Goal: Task Accomplishment & Management: Complete application form

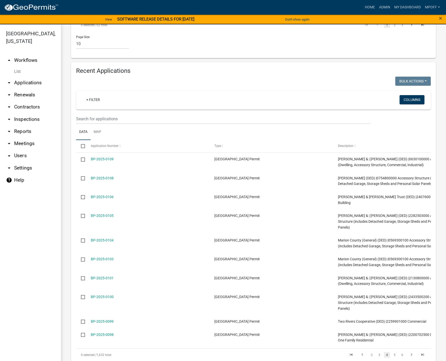
scroll to position [635, 0]
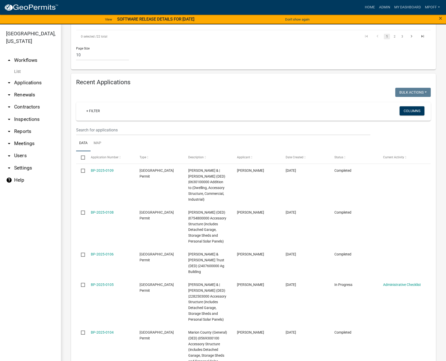
click at [20, 66] on link "List" at bounding box center [30, 71] width 61 height 10
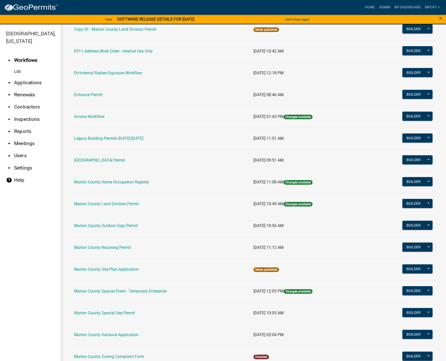
scroll to position [102, 0]
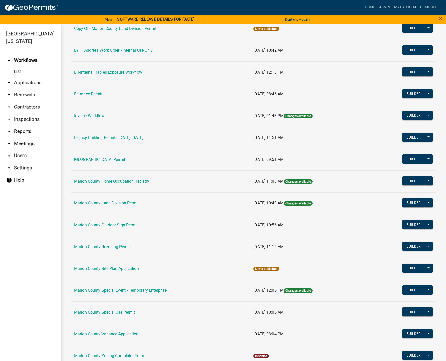
click at [108, 200] on td "Marion County Land Division Permit" at bounding box center [160, 203] width 179 height 22
click at [107, 203] on link "Marion County Land Division Permit" at bounding box center [106, 203] width 65 height 5
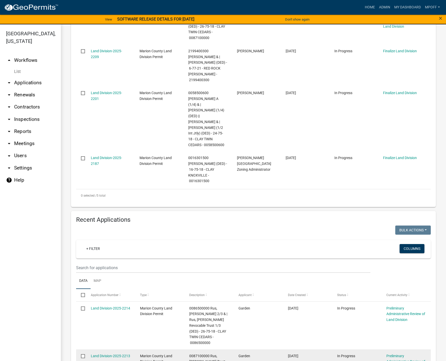
scroll to position [279, 0]
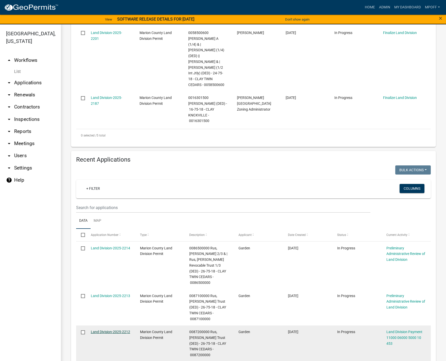
click at [103, 330] on link "Land Division-2025-2212" at bounding box center [110, 332] width 39 height 4
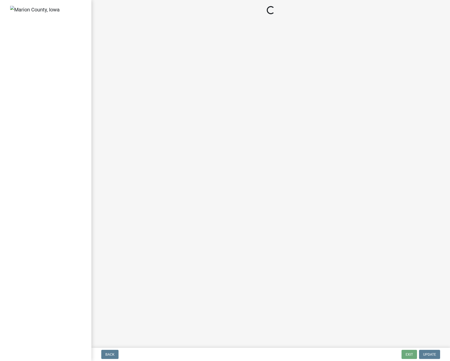
select select "3: 3"
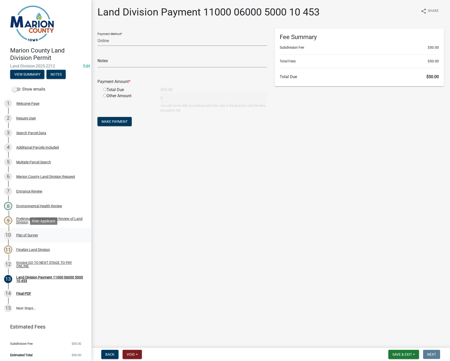
click at [31, 234] on div "Plat of Survey" at bounding box center [27, 235] width 22 height 4
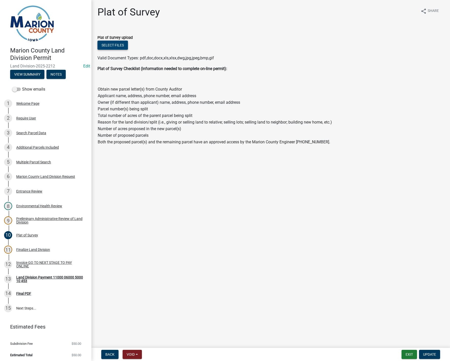
click at [116, 44] on button "Select files" at bounding box center [112, 45] width 30 height 9
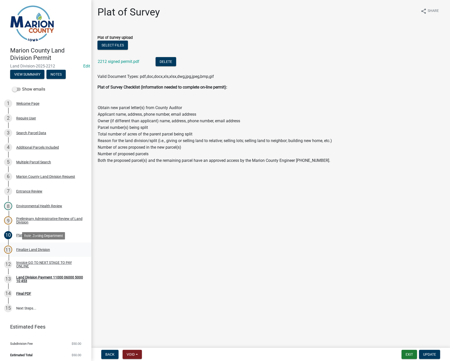
click at [36, 247] on div "11 Finalize Land Division" at bounding box center [43, 250] width 79 height 8
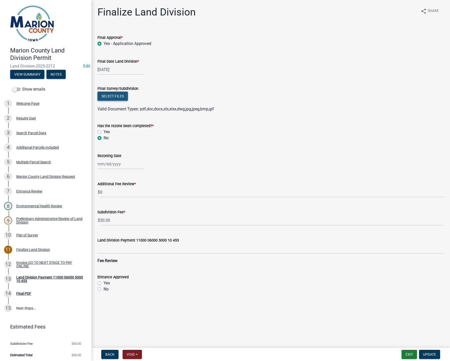
click at [109, 96] on button "Select files" at bounding box center [112, 96] width 30 height 9
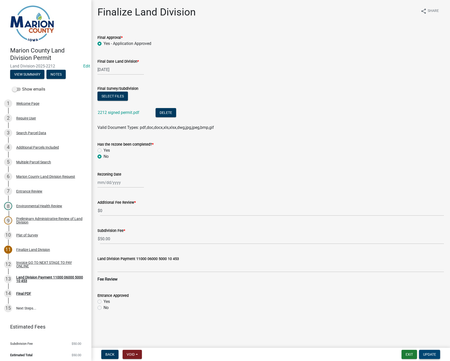
click at [430, 354] on span "Update" at bounding box center [429, 355] width 13 height 4
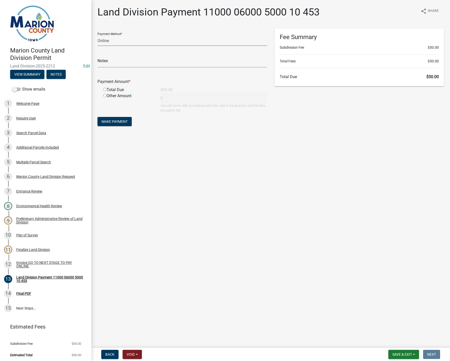
click at [108, 40] on select "Credit Card POS Check Cash Online" at bounding box center [182, 41] width 170 height 10
select select "1: 0"
click at [97, 36] on select "Credit Card POS Check Cash Online" at bounding box center [182, 41] width 170 height 10
click at [110, 63] on input "text" at bounding box center [182, 62] width 170 height 10
type input "060723"
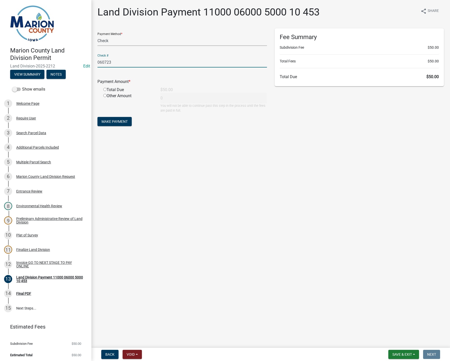
click at [104, 90] on input "radio" at bounding box center [104, 89] width 3 height 3
radio input "true"
type input "50"
click at [119, 123] on span "Make Payment" at bounding box center [115, 122] width 26 height 4
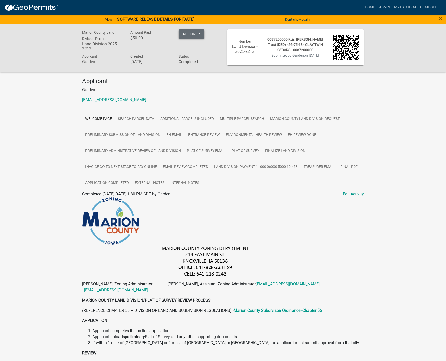
click at [197, 35] on button "Actions" at bounding box center [192, 33] width 26 height 9
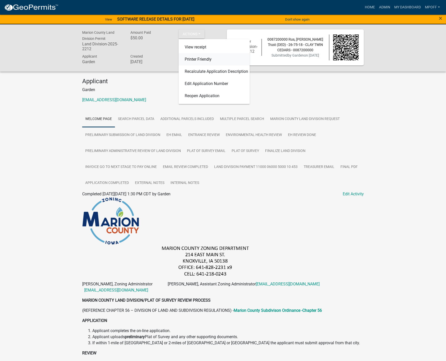
click at [187, 58] on link "Printer Friendly" at bounding box center [214, 59] width 71 height 12
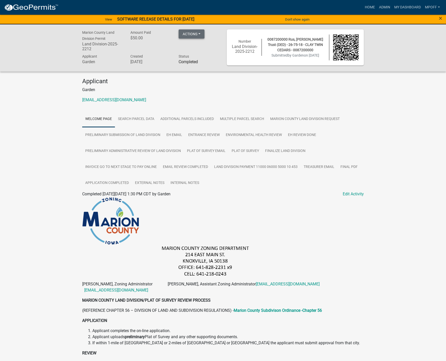
click at [186, 35] on button "Actions" at bounding box center [192, 33] width 26 height 9
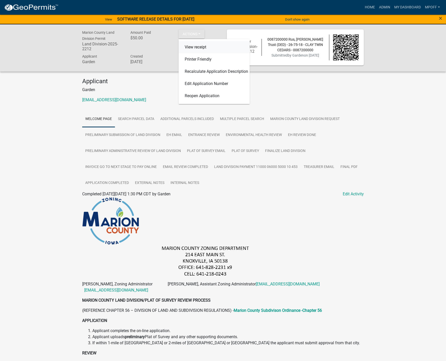
click at [192, 47] on link "View receipt" at bounding box center [214, 47] width 71 height 12
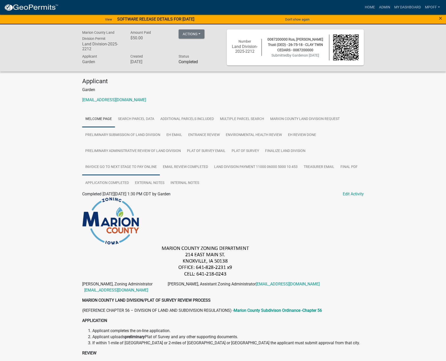
click at [119, 171] on link "Invoice GO TO NEXT STAGE TO PAY ONLINE" at bounding box center [121, 167] width 78 height 16
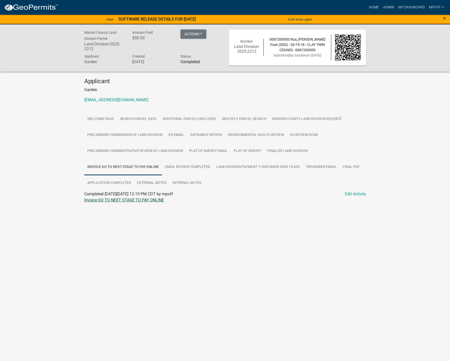
click at [110, 200] on link "Invoice GO TO NEXT STAGE TO PAY ONLINE" at bounding box center [124, 200] width 80 height 5
click at [353, 168] on link "Final PDF" at bounding box center [351, 167] width 23 height 16
click at [91, 202] on link "Final PDF" at bounding box center [93, 200] width 18 height 5
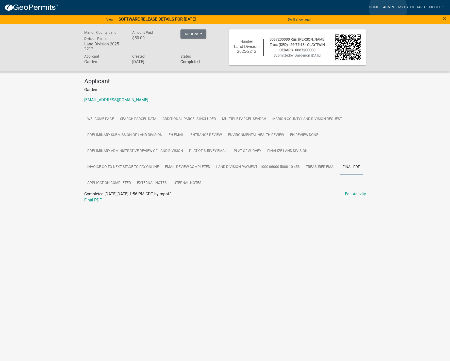
click at [388, 9] on link "Admin" at bounding box center [388, 8] width 15 height 10
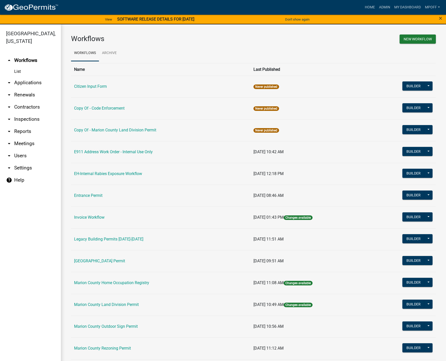
scroll to position [102, 0]
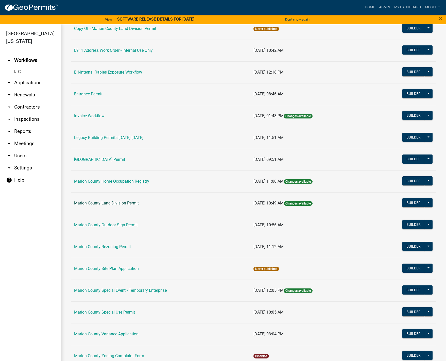
click at [106, 201] on link "Marion County Land Division Permit" at bounding box center [106, 203] width 65 height 5
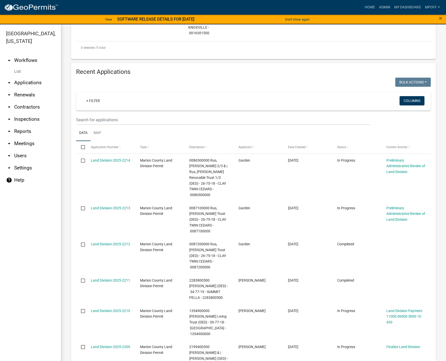
scroll to position [567, 0]
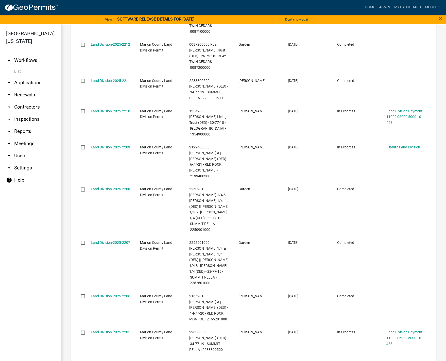
click at [376, 362] on link "2" at bounding box center [379, 365] width 6 height 6
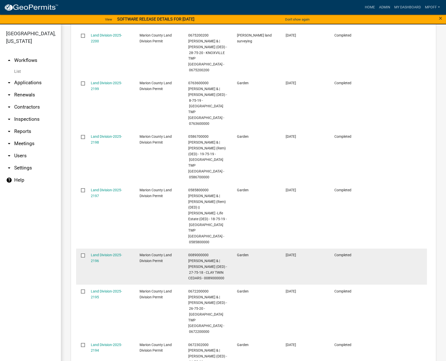
scroll to position [601, 0]
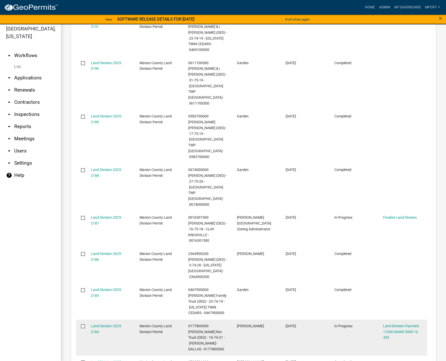
scroll to position [6, 0]
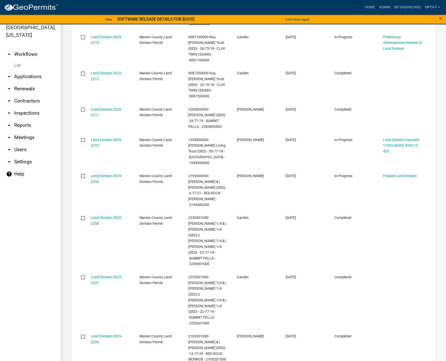
scroll to position [544, 0]
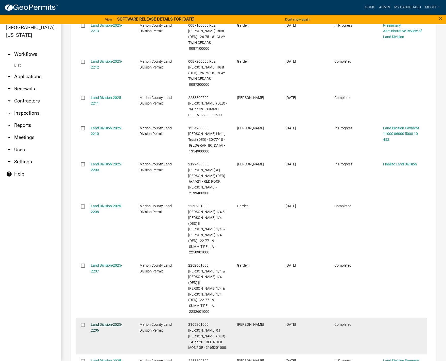
click at [99, 323] on link "Land Division-2025-2206" at bounding box center [106, 328] width 31 height 10
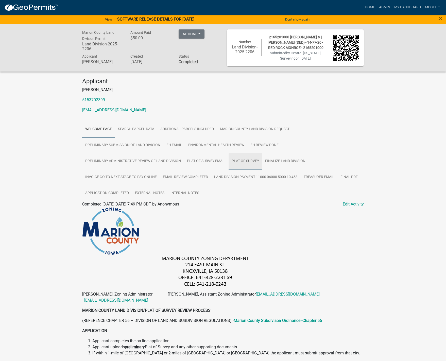
click at [244, 162] on link "Plat of Survey" at bounding box center [245, 161] width 33 height 16
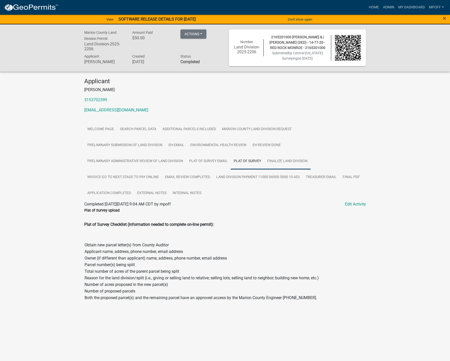
click at [285, 159] on link "Finalize Land Division" at bounding box center [287, 161] width 46 height 16
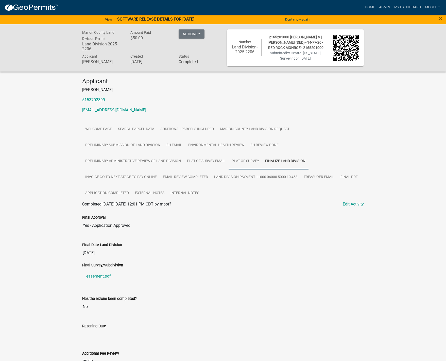
click at [247, 161] on link "Plat of Survey" at bounding box center [245, 161] width 33 height 16
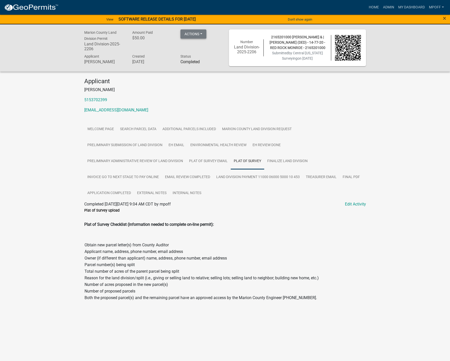
click at [197, 33] on button "Actions" at bounding box center [193, 33] width 26 height 9
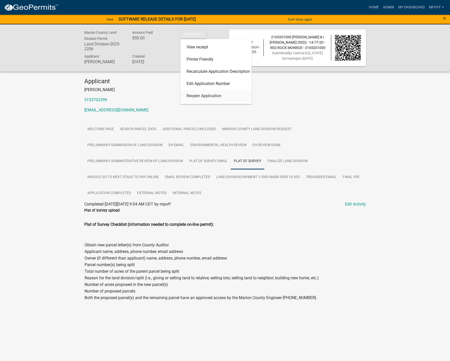
click at [200, 96] on link "Reopen Application" at bounding box center [215, 96] width 71 height 12
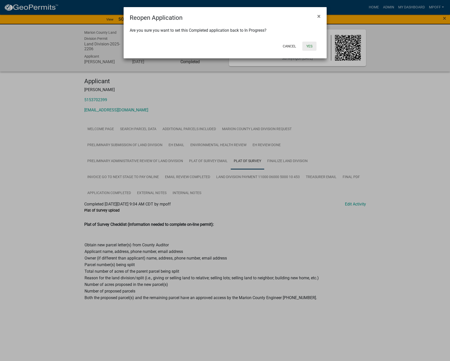
click at [307, 46] on button "Yes" at bounding box center [309, 46] width 14 height 9
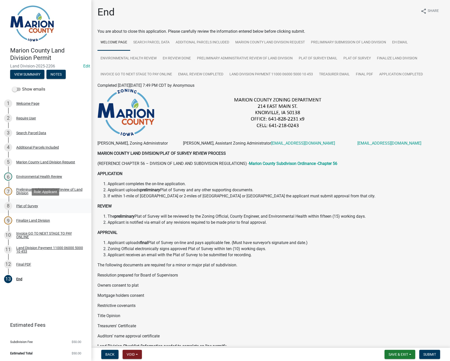
click at [30, 206] on div "Plat of Survey" at bounding box center [27, 206] width 22 height 4
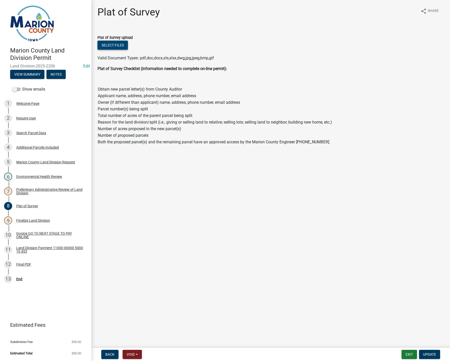
click at [114, 46] on button "Select files" at bounding box center [112, 45] width 30 height 9
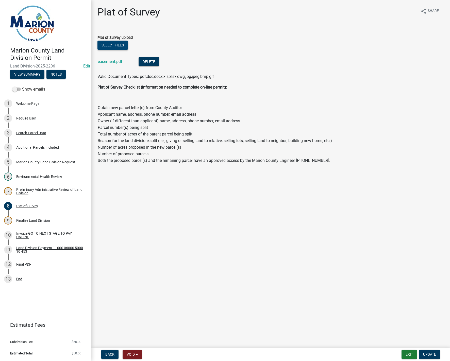
click at [112, 45] on button "Select files" at bounding box center [112, 45] width 30 height 9
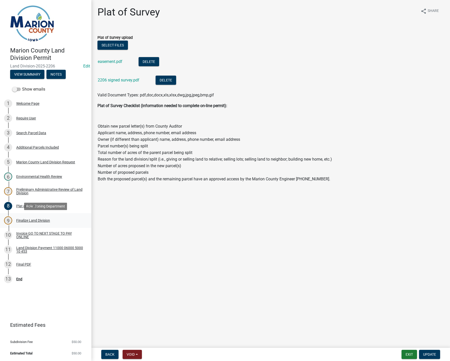
click at [29, 221] on div "Finalize Land Division" at bounding box center [33, 221] width 34 height 4
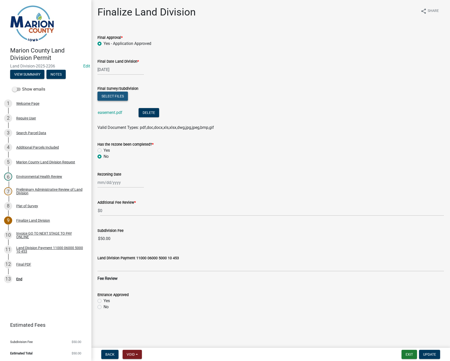
click at [112, 95] on button "Select files" at bounding box center [112, 96] width 30 height 9
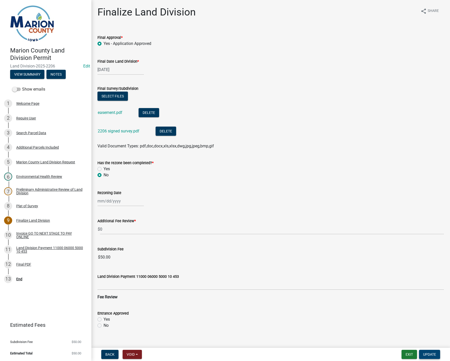
click at [429, 354] on span "Update" at bounding box center [429, 355] width 13 height 4
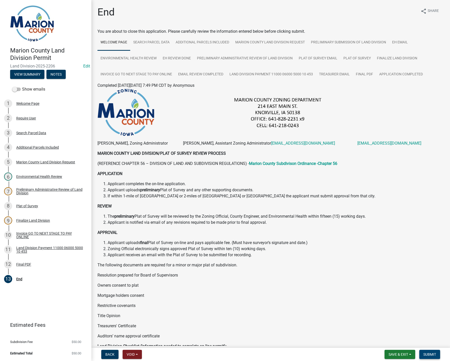
click at [431, 355] on span "Submit" at bounding box center [429, 355] width 13 height 4
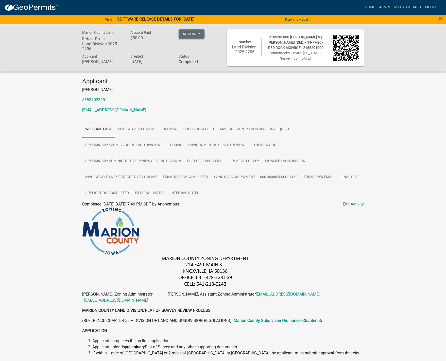
click at [201, 37] on button "Actions" at bounding box center [192, 33] width 26 height 9
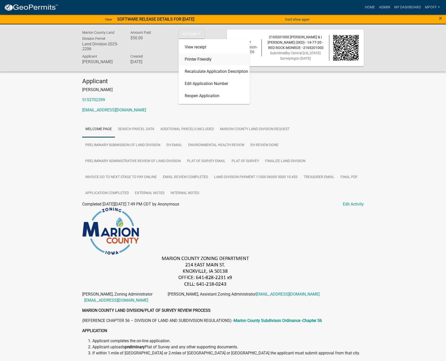
click at [202, 58] on link "Printer Friendly" at bounding box center [214, 59] width 71 height 12
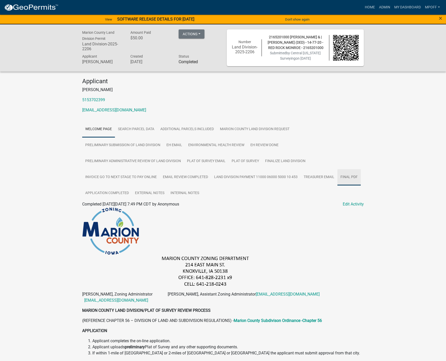
click at [351, 178] on link "Final PDF" at bounding box center [349, 177] width 23 height 16
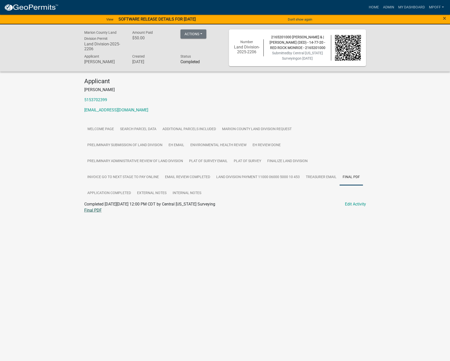
click at [96, 211] on link "Final PDF" at bounding box center [93, 210] width 18 height 5
click at [384, 6] on link "Admin" at bounding box center [388, 8] width 15 height 10
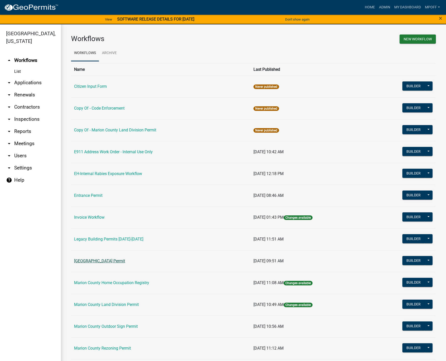
click at [108, 259] on link "[GEOGRAPHIC_DATA] Permit" at bounding box center [99, 261] width 51 height 5
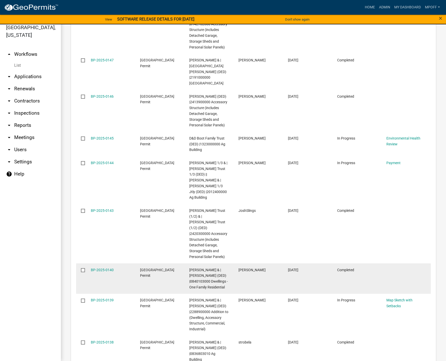
scroll to position [816, 0]
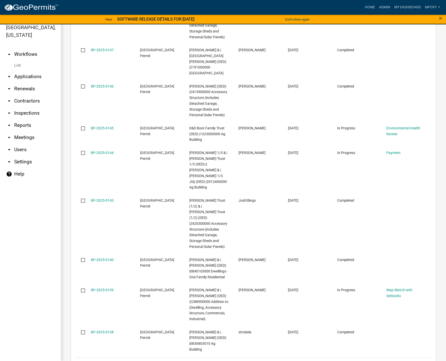
click at [376, 361] on link "2" at bounding box center [379, 364] width 6 height 6
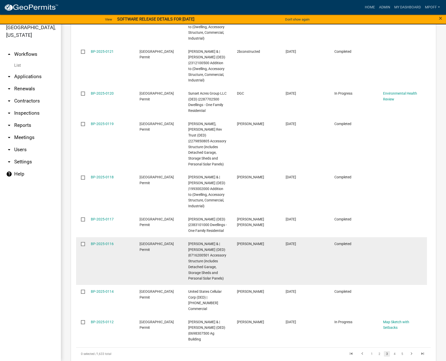
scroll to position [827, 0]
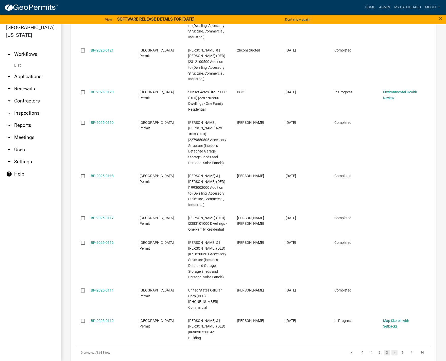
click at [393, 350] on link "4" at bounding box center [395, 353] width 6 height 6
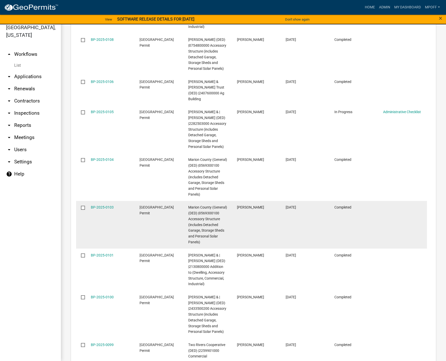
scroll to position [879, 0]
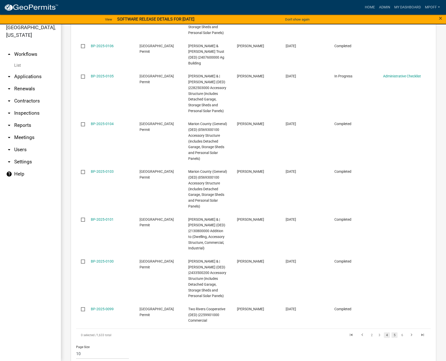
click at [392, 332] on link "5" at bounding box center [395, 335] width 6 height 6
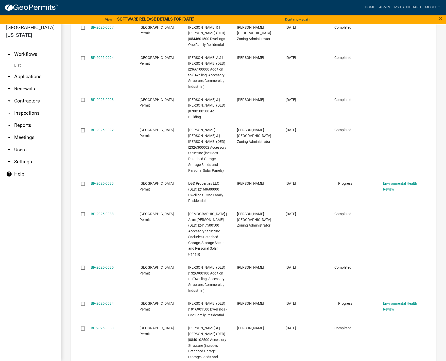
scroll to position [827, 0]
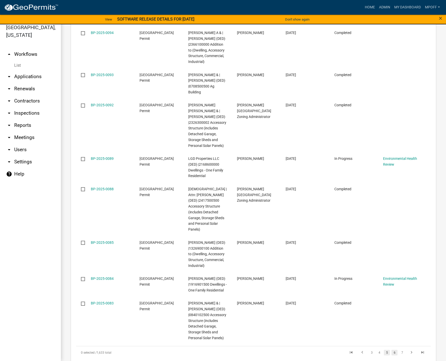
click at [392, 350] on link "6" at bounding box center [395, 353] width 6 height 6
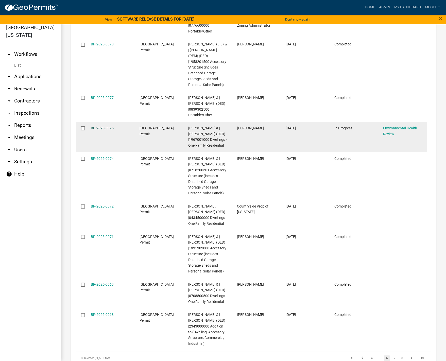
click at [104, 126] on link "BP-2025-0075" at bounding box center [102, 128] width 23 height 4
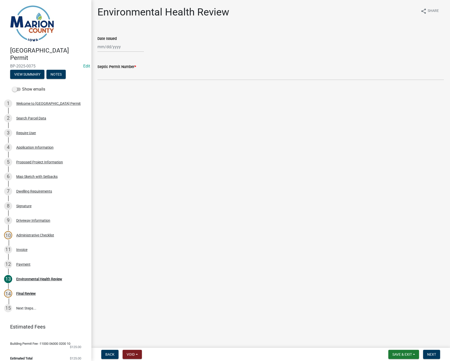
click at [105, 50] on div at bounding box center [120, 47] width 46 height 10
select select "9"
select select "2025"
click at [183, 62] on div "Septic Permit Number *" at bounding box center [270, 69] width 346 height 24
click at [97, 43] on div "Date Issued" at bounding box center [271, 40] width 354 height 24
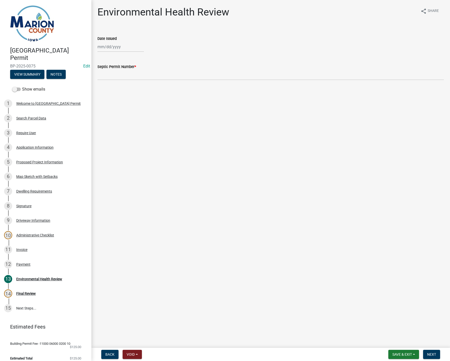
select select "9"
select select "2025"
click at [102, 46] on div "[PERSON_NAME] Feb Mar Apr [PERSON_NAME][DATE] Oct Nov [DATE] 1526 1527 1528 152…" at bounding box center [120, 47] width 46 height 10
click at [103, 58] on span "Previous month" at bounding box center [103, 58] width 4 height 4
click at [150, 89] on div "11 12 13 14 15 16 17" at bounding box center [126, 90] width 59 height 8
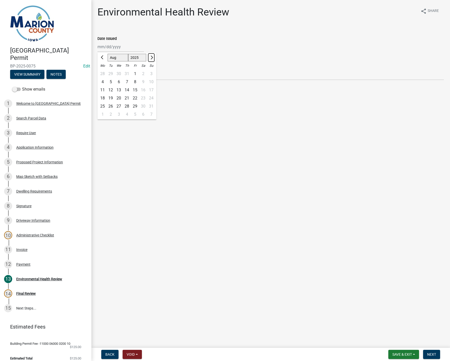
click at [150, 56] on span "Next month" at bounding box center [151, 58] width 4 height 4
select select "9"
click at [97, 45] on div "Date Issued [PERSON_NAME] Apr [PERSON_NAME][DATE] Sep Oct Nov [DATE] 1526 1527 …" at bounding box center [271, 40] width 354 height 24
click at [100, 47] on div at bounding box center [120, 47] width 46 height 10
select select "9"
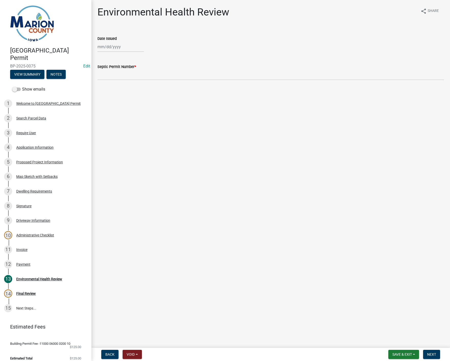
select select "2025"
click at [102, 88] on div "15" at bounding box center [102, 90] width 8 height 8
type input "[DATE]"
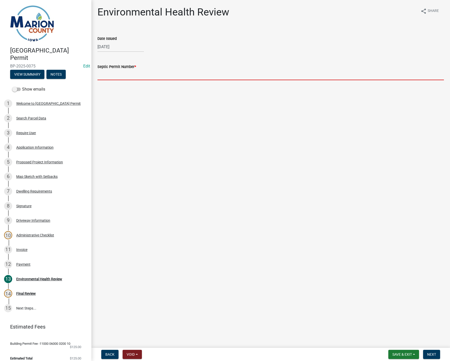
click at [104, 74] on input "Septic Permit Number *" at bounding box center [270, 75] width 346 height 10
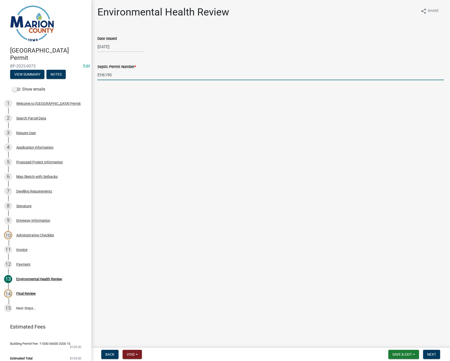
type input "EH6190"
click at [427, 354] on button "Next" at bounding box center [431, 354] width 17 height 9
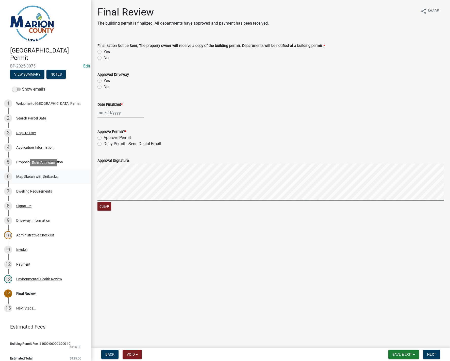
click at [41, 177] on div "Map Sketch with Setbacks" at bounding box center [36, 177] width 41 height 4
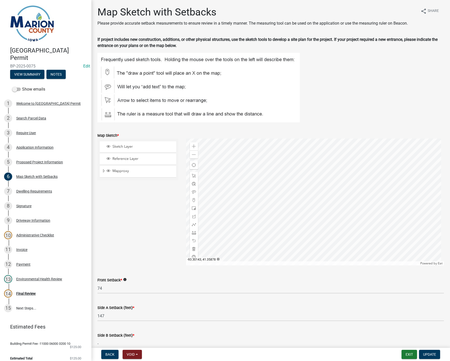
scroll to position [110, 0]
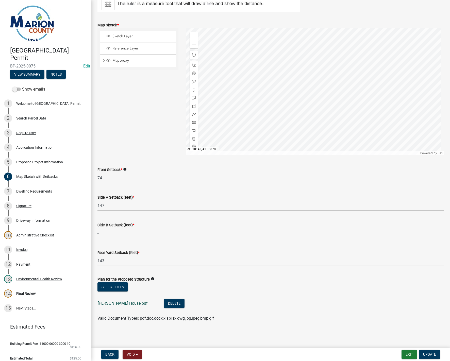
click at [118, 301] on link "[PERSON_NAME] House.pdf" at bounding box center [123, 303] width 50 height 5
click at [430, 355] on span "Update" at bounding box center [429, 355] width 13 height 4
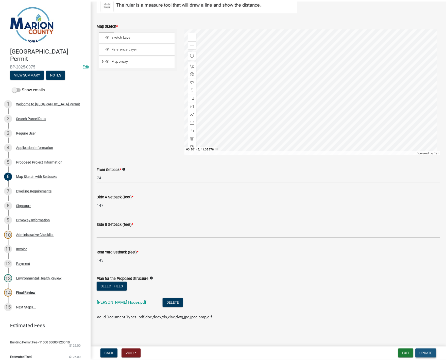
scroll to position [0, 0]
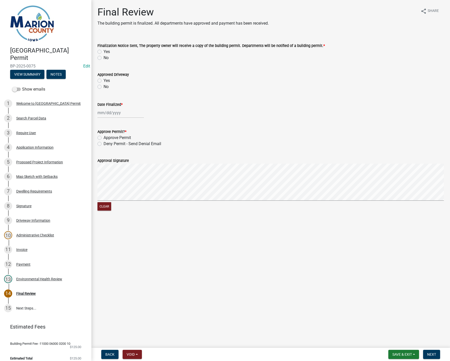
click at [104, 51] on label "Yes" at bounding box center [107, 52] width 6 height 6
click at [104, 51] on input "Yes" at bounding box center [105, 50] width 3 height 3
radio input "true"
select select "9"
select select "2025"
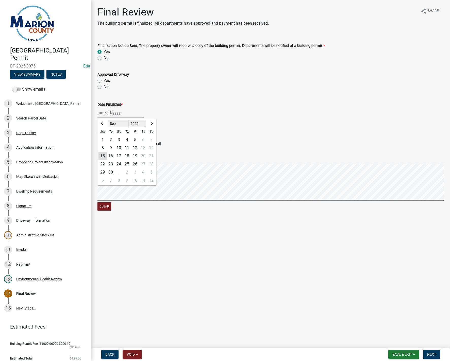
click at [102, 114] on div "[PERSON_NAME] Feb Mar Apr [PERSON_NAME][DATE] Oct Nov [DATE] 1526 1527 1528 152…" at bounding box center [120, 113] width 46 height 10
click at [102, 158] on div "15" at bounding box center [102, 156] width 8 height 8
type input "[DATE]"
click at [104, 138] on label "Approve Permit" at bounding box center [117, 138] width 27 height 6
click at [104, 138] on input "Approve Permit" at bounding box center [105, 136] width 3 height 3
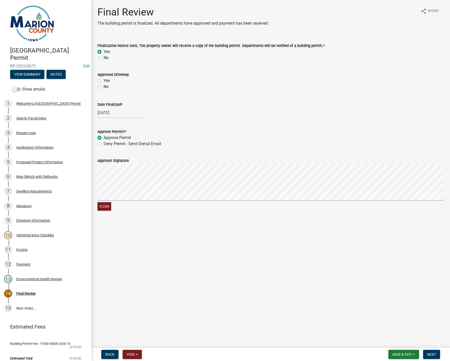
radio input "true"
click at [142, 186] on div "Approval Signature Clear" at bounding box center [271, 182] width 354 height 60
click at [167, 203] on div "Clear" at bounding box center [270, 188] width 346 height 48
click at [431, 354] on span "Next" at bounding box center [431, 355] width 9 height 4
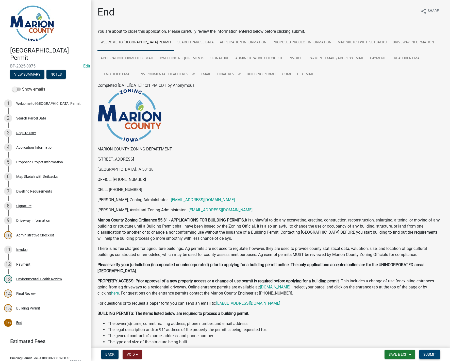
click at [427, 354] on span "Submit" at bounding box center [429, 355] width 13 height 4
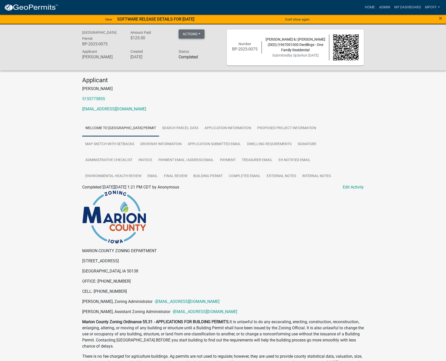
click at [195, 35] on button "Actions" at bounding box center [192, 33] width 26 height 9
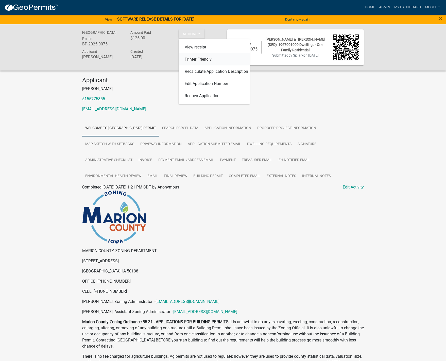
click at [197, 61] on link "Printer Friendly" at bounding box center [214, 59] width 71 height 12
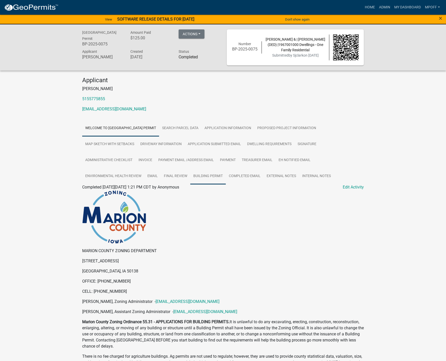
click at [204, 176] on link "Building Permit" at bounding box center [208, 176] width 36 height 16
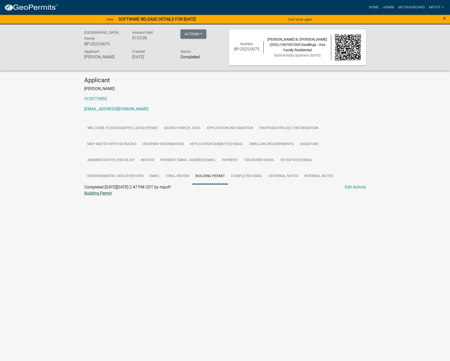
click at [102, 194] on link "Building Permit" at bounding box center [97, 193] width 27 height 5
click at [391, 7] on link "Admin" at bounding box center [388, 8] width 15 height 10
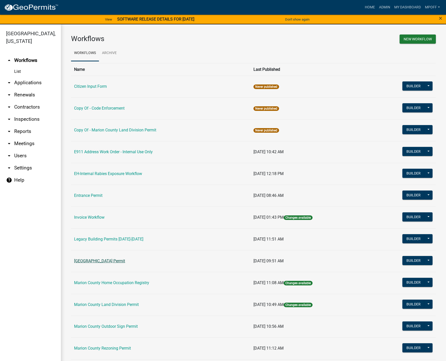
click at [105, 260] on link "[GEOGRAPHIC_DATA] Permit" at bounding box center [99, 261] width 51 height 5
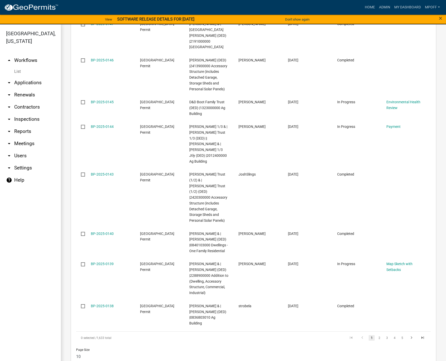
scroll to position [339, 0]
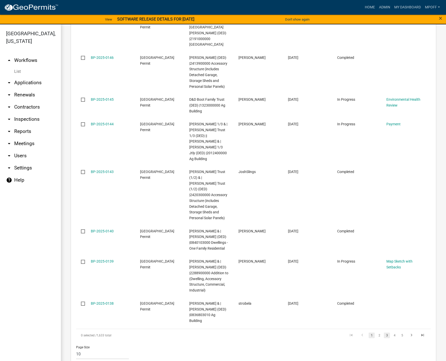
click at [384, 333] on link "3" at bounding box center [387, 336] width 6 height 6
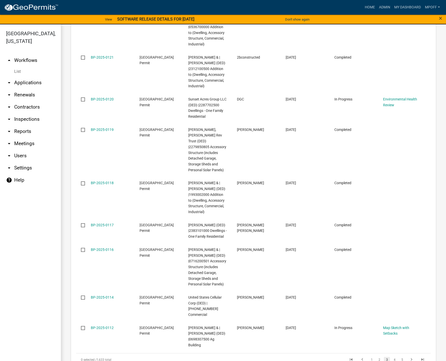
scroll to position [827, 0]
click at [392, 356] on link "4" at bounding box center [395, 359] width 6 height 6
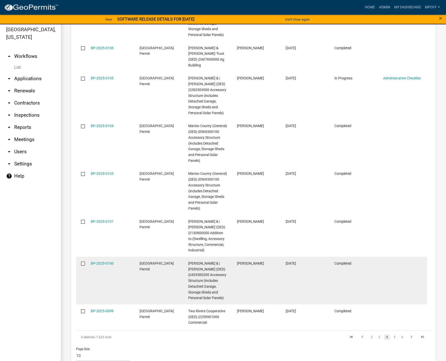
scroll to position [6, 0]
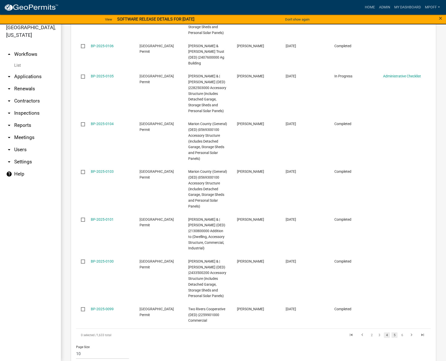
click at [392, 332] on link "5" at bounding box center [395, 335] width 6 height 6
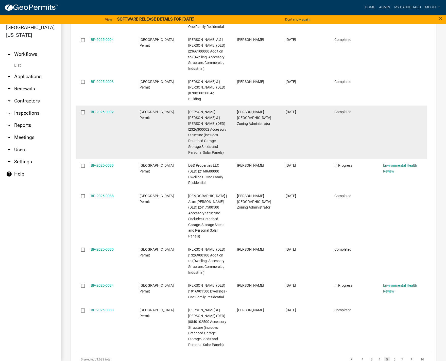
scroll to position [827, 0]
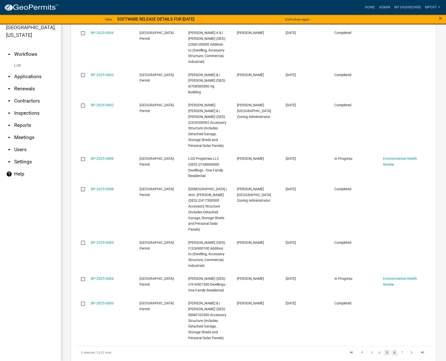
click at [392, 350] on link "6" at bounding box center [395, 353] width 6 height 6
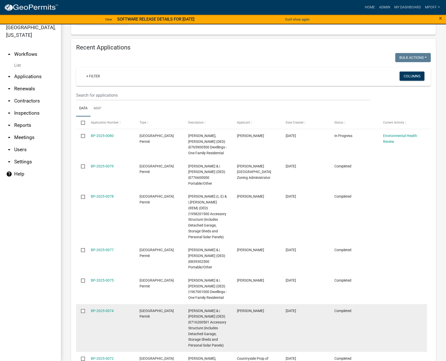
scroll to position [816, 0]
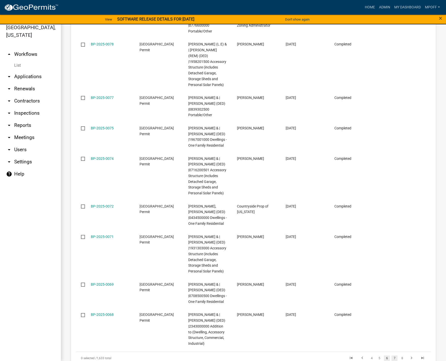
click at [392, 356] on link "7" at bounding box center [395, 359] width 6 height 6
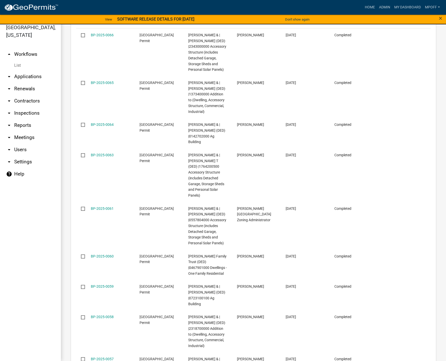
scroll to position [845, 0]
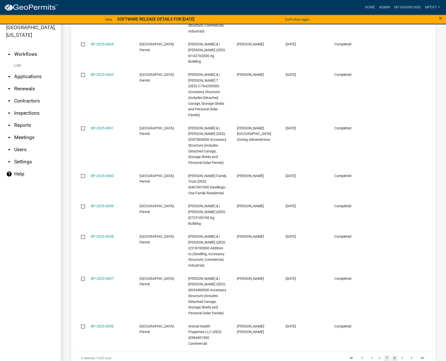
click at [392, 356] on link "8" at bounding box center [395, 359] width 6 height 6
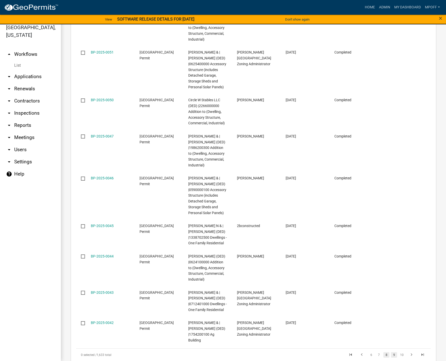
scroll to position [833, 0]
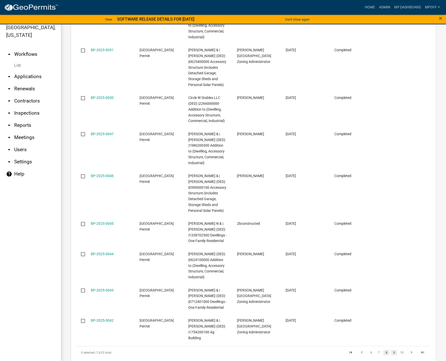
click at [391, 350] on link "9" at bounding box center [394, 353] width 6 height 6
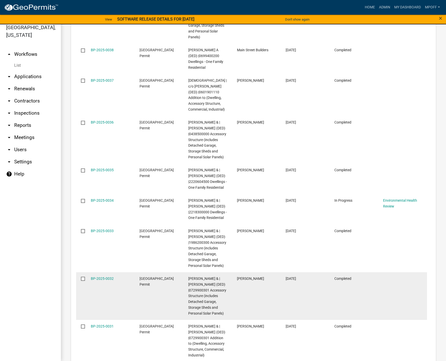
scroll to position [902, 0]
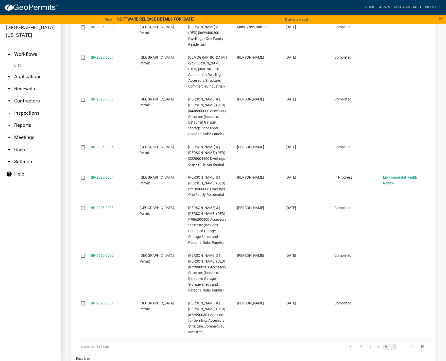
click at [391, 344] on link "10" at bounding box center [394, 347] width 7 height 6
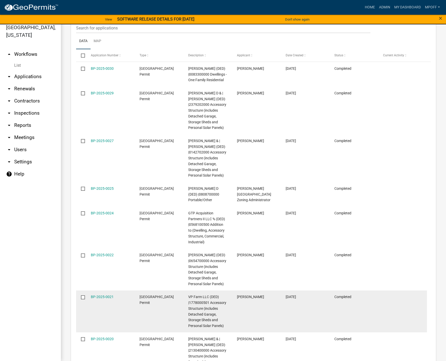
scroll to position [845, 0]
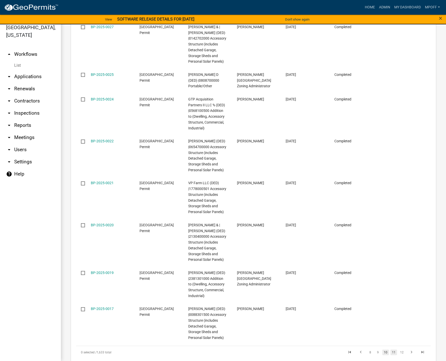
click at [391, 350] on link "11" at bounding box center [394, 353] width 7 height 6
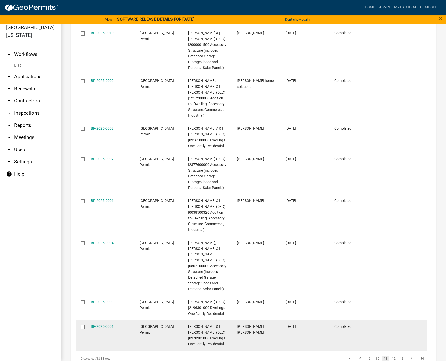
scroll to position [850, 0]
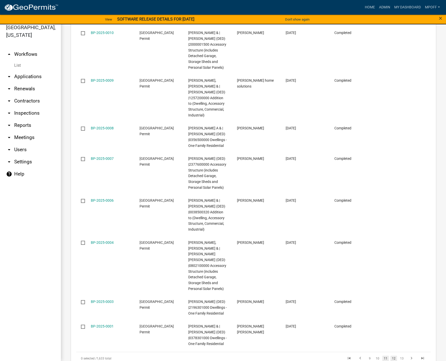
click at [392, 356] on link "12" at bounding box center [394, 359] width 7 height 6
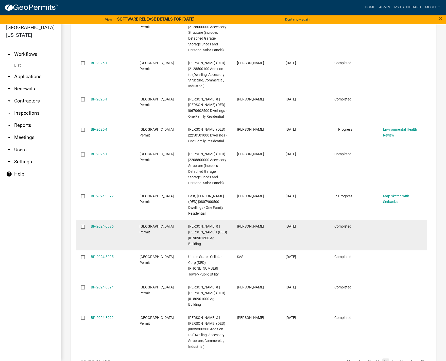
scroll to position [781, 0]
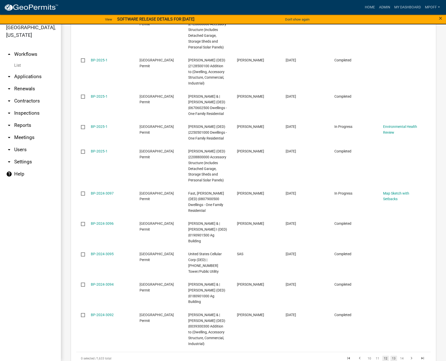
click at [392, 356] on link "13" at bounding box center [394, 359] width 7 height 6
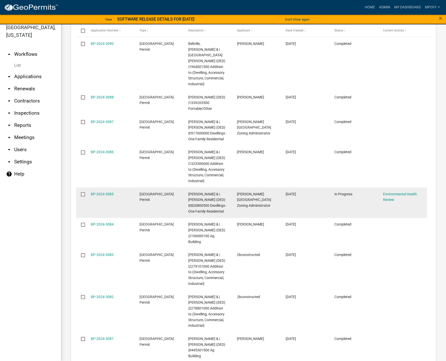
scroll to position [798, 0]
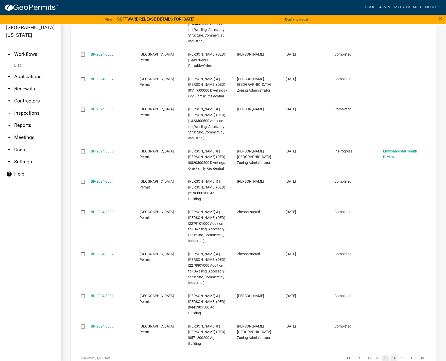
click at [391, 356] on link "14" at bounding box center [394, 359] width 7 height 6
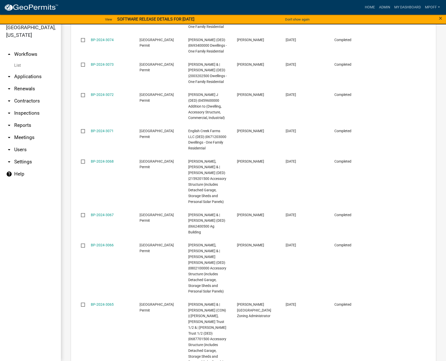
scroll to position [856, 0]
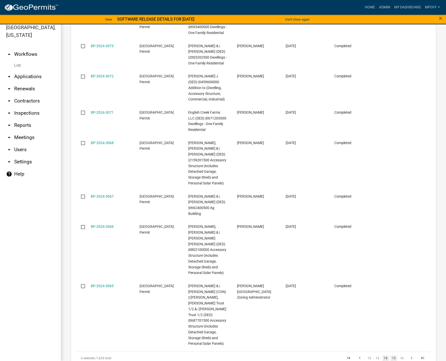
click at [391, 356] on link "15" at bounding box center [394, 359] width 7 height 6
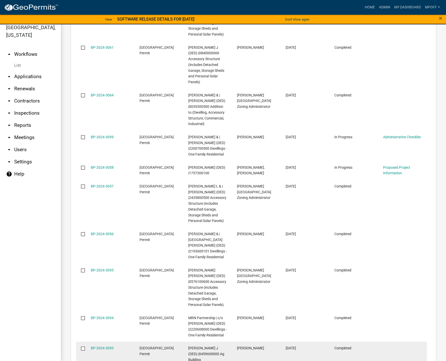
scroll to position [810, 0]
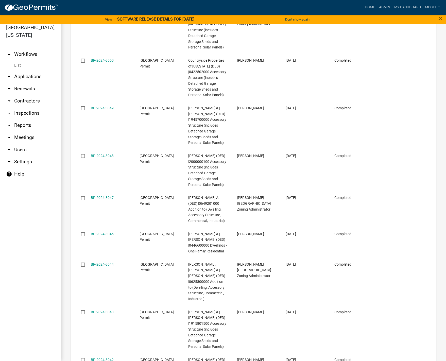
scroll to position [856, 0]
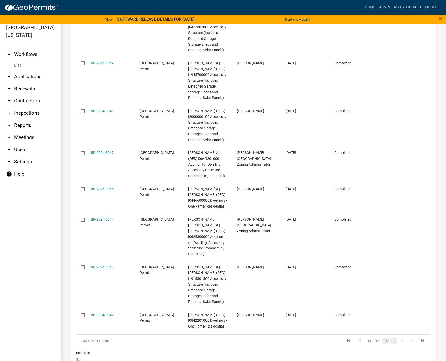
click at [391, 338] on link "17" at bounding box center [394, 341] width 7 height 6
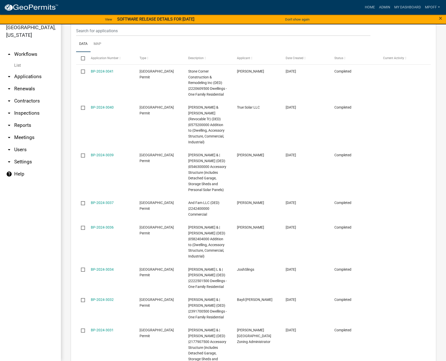
scroll to position [784, 0]
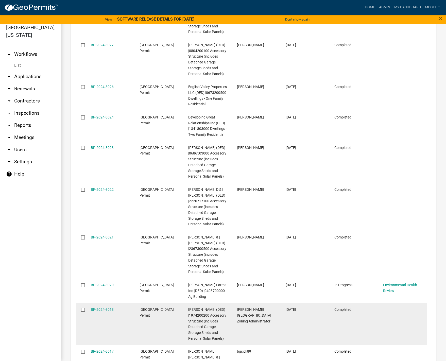
scroll to position [845, 0]
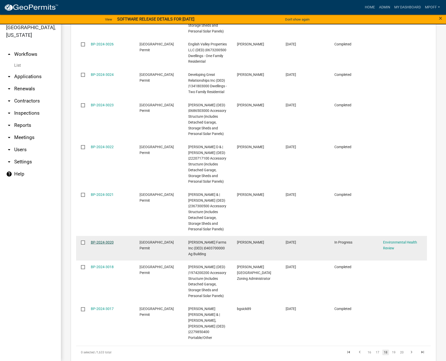
click at [104, 240] on link "BP-2024-3020" at bounding box center [102, 242] width 23 height 4
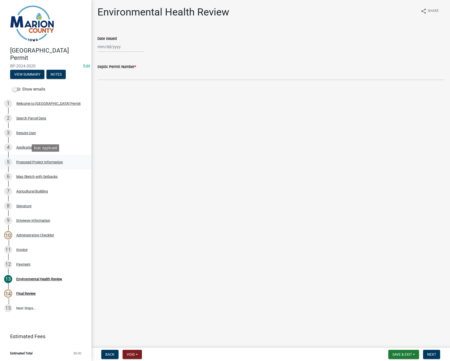
click at [28, 161] on div "Proposed Project Information" at bounding box center [39, 162] width 47 height 4
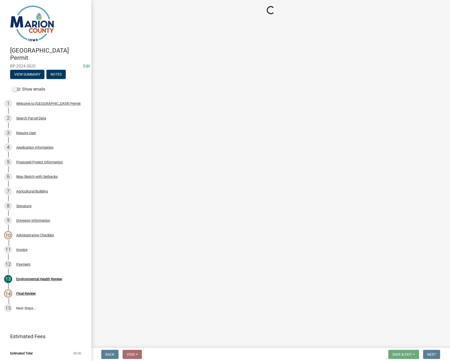
select select "fd713e42-9fa4-4e92-8662-fa539ec4b1a2"
select select "7ee9b347-9d60-4880-bc15-13e3f262939b"
select select "c01c0ffe-a9ad-46ba-80d8-07ee8e46f3b2"
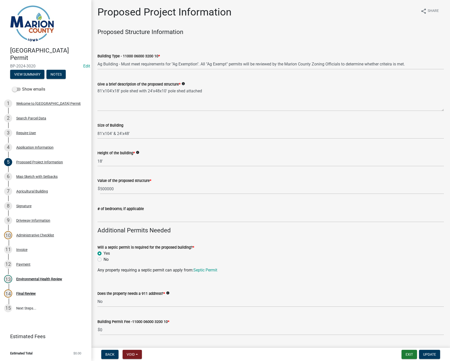
click at [104, 259] on label "No" at bounding box center [106, 260] width 5 height 6
click at [104, 259] on input "No" at bounding box center [105, 258] width 3 height 3
radio input "true"
click at [430, 355] on span "Update" at bounding box center [429, 355] width 13 height 4
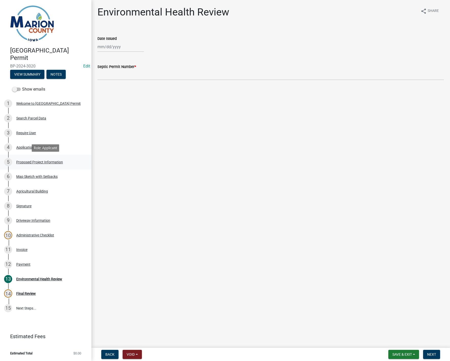
click at [30, 160] on div "Proposed Project Information" at bounding box center [39, 162] width 47 height 4
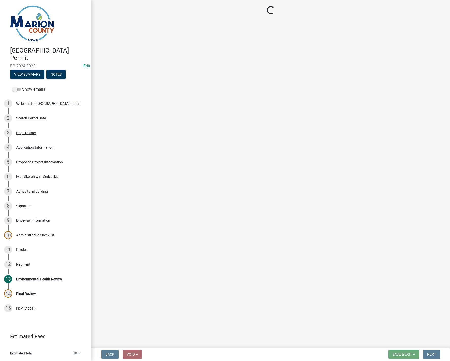
select select "fd713e42-9fa4-4e92-8662-fa539ec4b1a2"
select select "7ee9b347-9d60-4880-bc15-13e3f262939b"
select select "c01c0ffe-a9ad-46ba-80d8-07ee8e46f3b2"
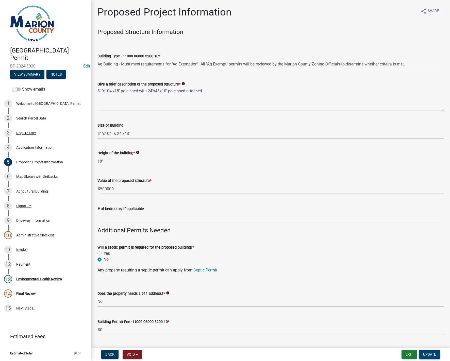
click at [428, 356] on span "Update" at bounding box center [429, 355] width 13 height 4
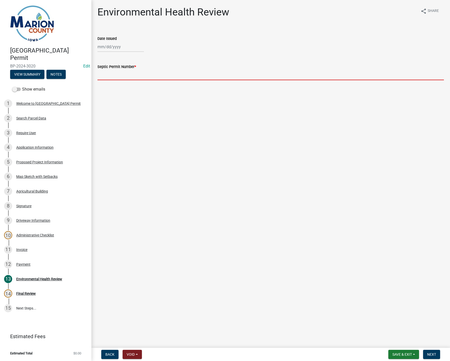
drag, startPoint x: 121, startPoint y: 75, endPoint x: 121, endPoint y: 83, distance: 8.4
click at [121, 76] on input "Septic Permit Number *" at bounding box center [270, 75] width 346 height 10
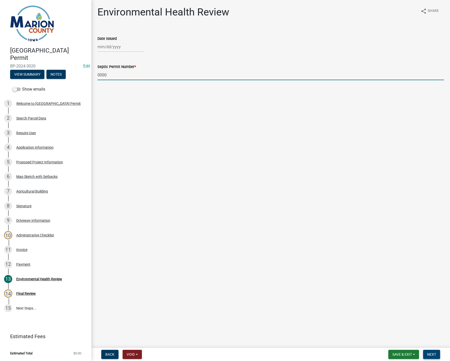
type input "0000"
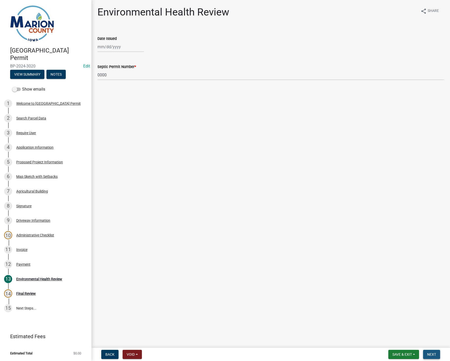
click at [431, 357] on button "Next" at bounding box center [431, 354] width 17 height 9
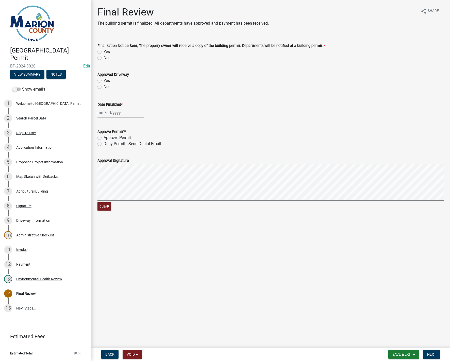
click at [104, 51] on label "Yes" at bounding box center [107, 52] width 6 height 6
click at [104, 51] on input "Yes" at bounding box center [105, 50] width 3 height 3
radio input "true"
select select "9"
select select "2025"
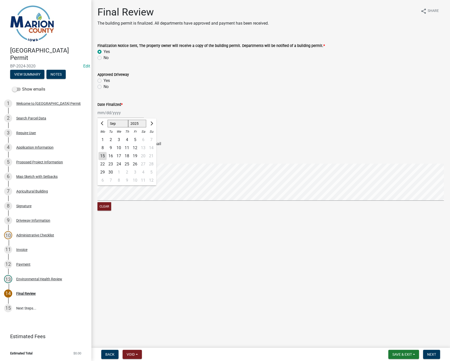
click at [103, 116] on div "[PERSON_NAME] Feb Mar Apr [PERSON_NAME][DATE] Oct Nov [DATE] 1526 1527 1528 152…" at bounding box center [120, 113] width 46 height 10
click at [103, 155] on div "15" at bounding box center [102, 156] width 8 height 8
type input "[DATE]"
click at [104, 138] on label "Approve Permit" at bounding box center [117, 138] width 27 height 6
click at [104, 138] on input "Approve Permit" at bounding box center [105, 136] width 3 height 3
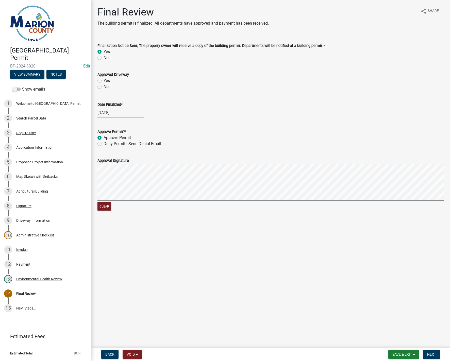
radio input "true"
click at [158, 198] on form "Approval Signature Clear" at bounding box center [270, 182] width 346 height 60
click at [432, 355] on span "Next" at bounding box center [431, 355] width 9 height 4
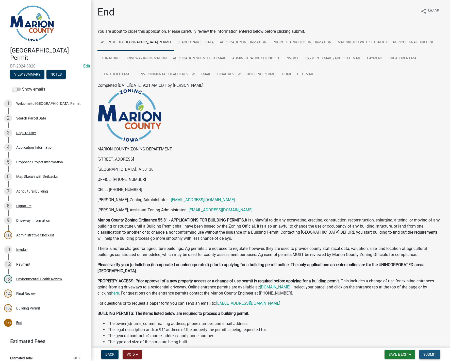
click at [431, 356] on span "Submit" at bounding box center [429, 355] width 13 height 4
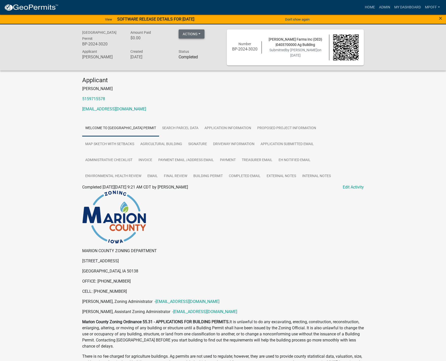
click at [199, 34] on button "Actions" at bounding box center [192, 33] width 26 height 9
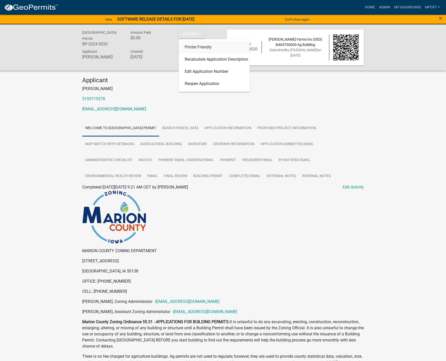
click at [190, 47] on link "Printer Friendly" at bounding box center [214, 47] width 71 height 12
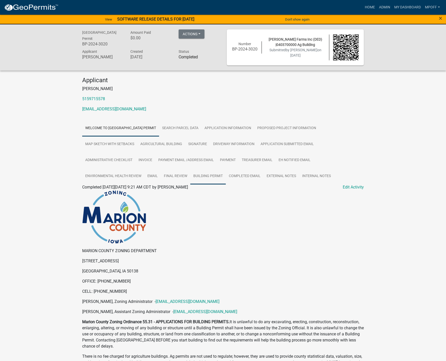
click at [196, 175] on link "Building Permit" at bounding box center [208, 176] width 36 height 16
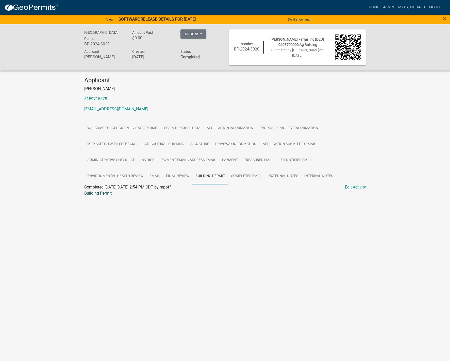
click at [104, 193] on link "Building Permit" at bounding box center [97, 193] width 27 height 5
click at [389, 6] on link "Admin" at bounding box center [388, 8] width 15 height 10
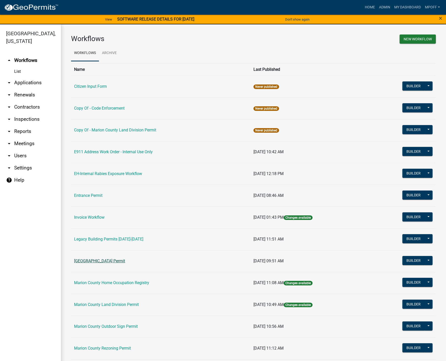
click at [99, 262] on link "[GEOGRAPHIC_DATA] Permit" at bounding box center [99, 261] width 51 height 5
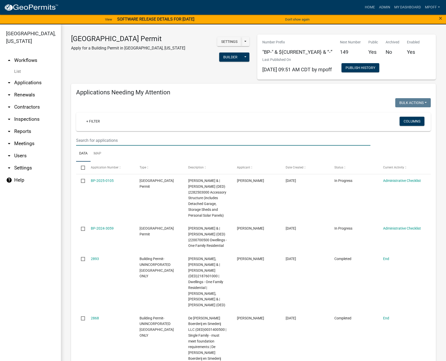
click at [138, 140] on input "text" at bounding box center [223, 140] width 294 height 10
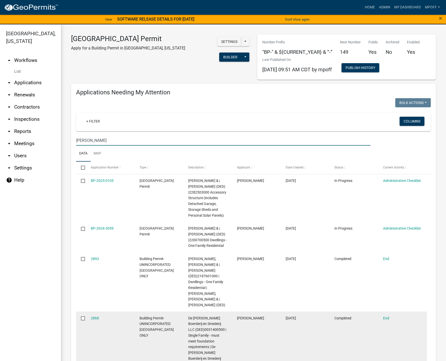
type input "[PERSON_NAME]"
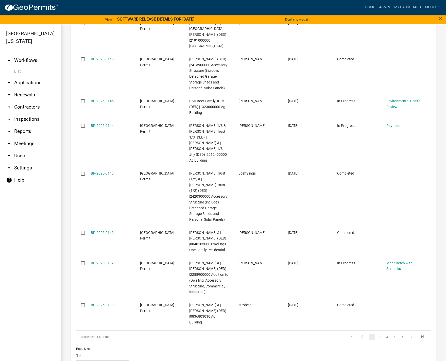
scroll to position [388, 0]
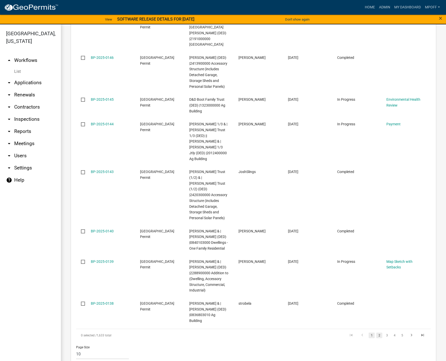
click at [376, 333] on link "2" at bounding box center [379, 336] width 6 height 6
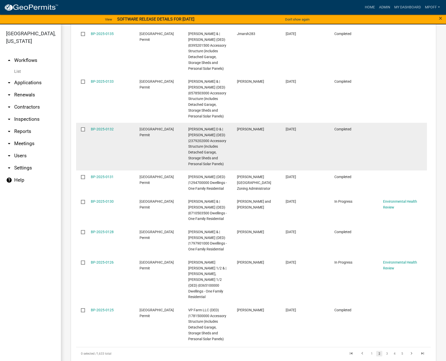
scroll to position [388, 0]
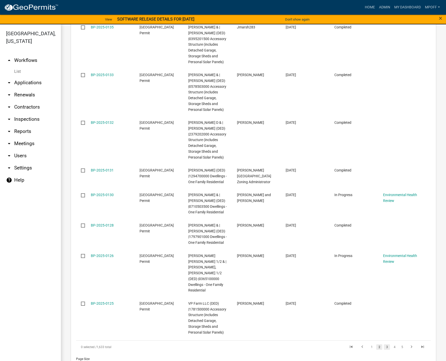
click at [384, 344] on link "3" at bounding box center [387, 347] width 6 height 6
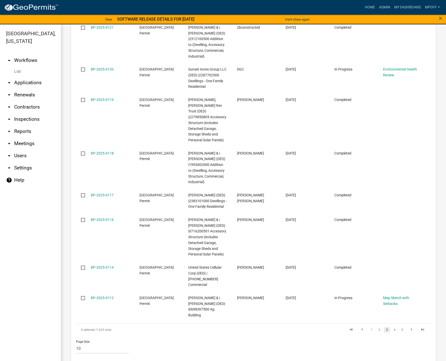
scroll to position [399, 0]
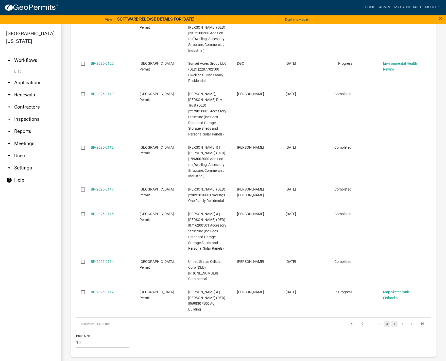
click at [392, 325] on link "4" at bounding box center [395, 324] width 6 height 6
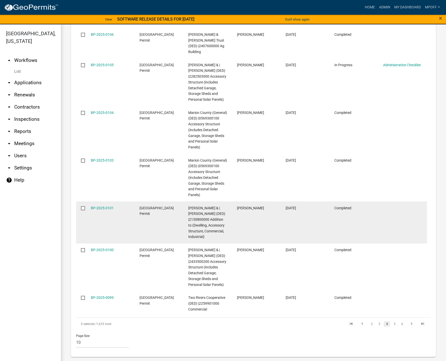
scroll to position [451, 0]
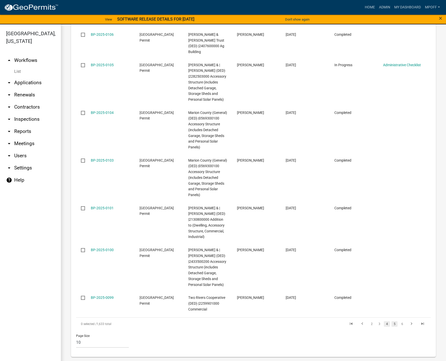
click at [392, 326] on link "5" at bounding box center [395, 324] width 6 height 6
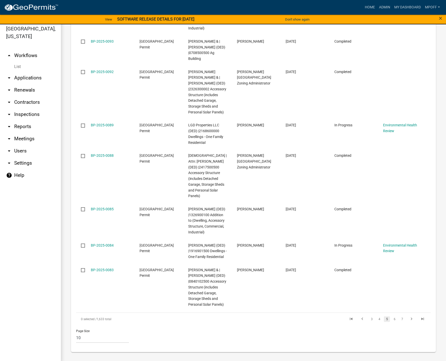
scroll to position [6, 0]
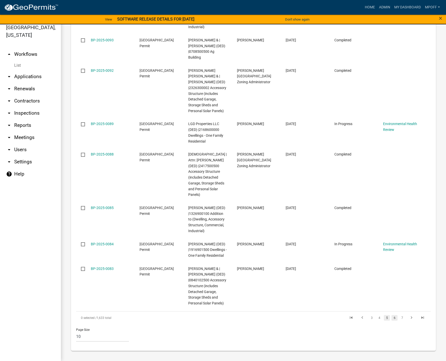
click at [392, 319] on link "6" at bounding box center [395, 318] width 6 height 6
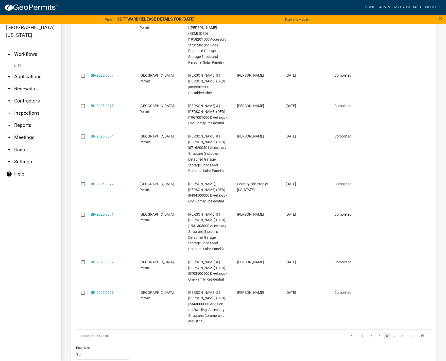
scroll to position [388, 0]
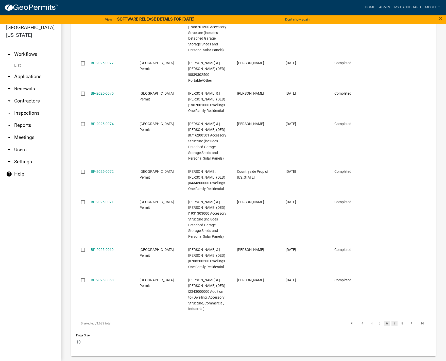
click at [392, 321] on link "7" at bounding box center [395, 324] width 6 height 6
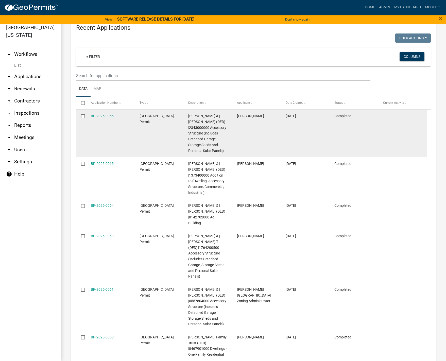
scroll to position [214, 0]
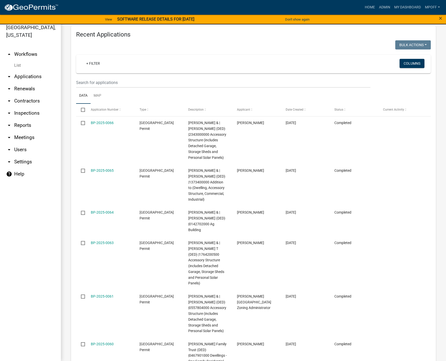
click at [91, 77] on wm-filter-builder "+ Filter Columns" at bounding box center [253, 71] width 355 height 33
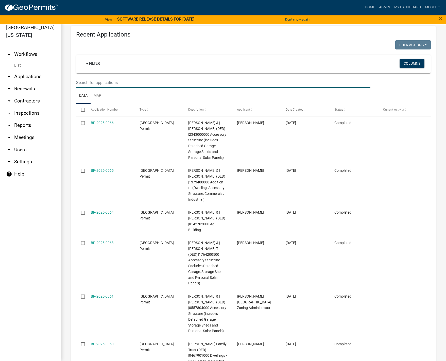
click at [91, 82] on input "text" at bounding box center [223, 82] width 294 height 10
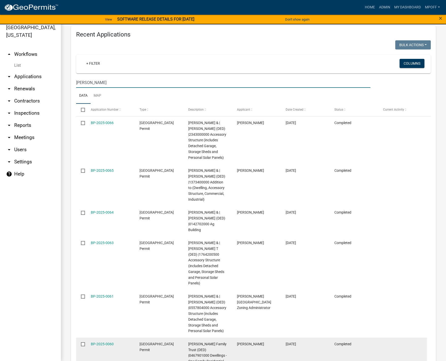
type input "[PERSON_NAME]"
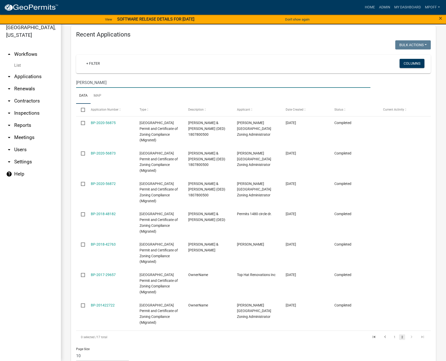
drag, startPoint x: 96, startPoint y: 83, endPoint x: 55, endPoint y: 76, distance: 42.1
click at [55, 76] on div "[GEOGRAPHIC_DATA], [US_STATE] arrow_drop_up Workflows List arrow_drop_down Appl…" at bounding box center [223, 189] width 446 height 343
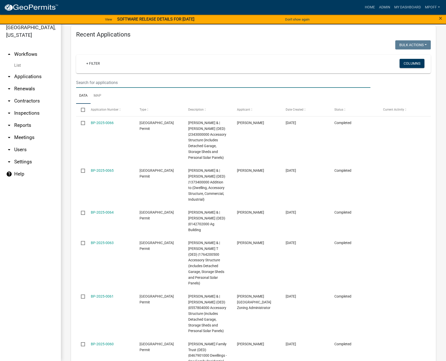
paste input "2366100000"
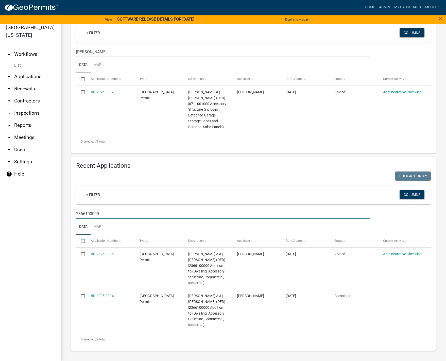
scroll to position [82, 0]
drag, startPoint x: 106, startPoint y: 214, endPoint x: 57, endPoint y: 214, distance: 48.5
click at [57, 214] on div "[GEOGRAPHIC_DATA], [US_STATE] arrow_drop_up Workflows List arrow_drop_down Appl…" at bounding box center [223, 189] width 446 height 343
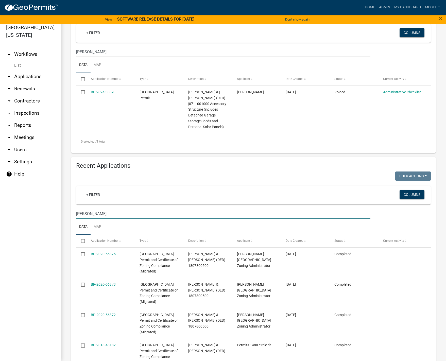
scroll to position [214, 0]
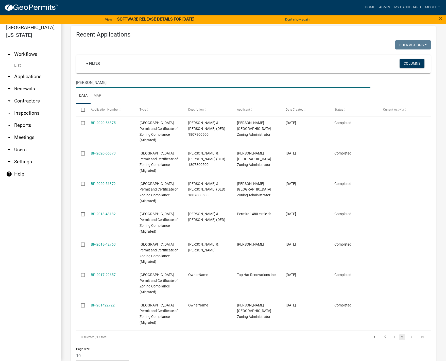
drag, startPoint x: 102, startPoint y: 84, endPoint x: 42, endPoint y: 81, distance: 60.2
click at [42, 81] on div "[GEOGRAPHIC_DATA], [US_STATE] arrow_drop_up Workflows List arrow_drop_down Appl…" at bounding box center [223, 189] width 446 height 343
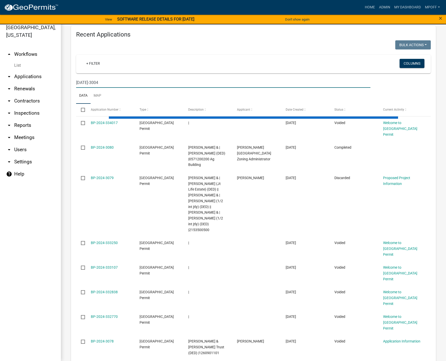
scroll to position [46, 0]
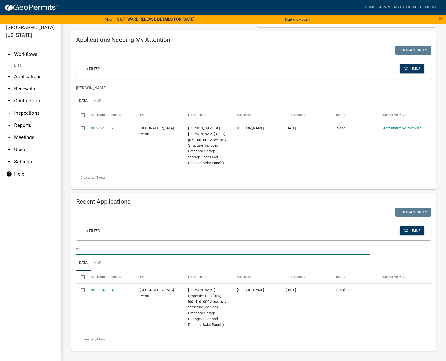
type input "2"
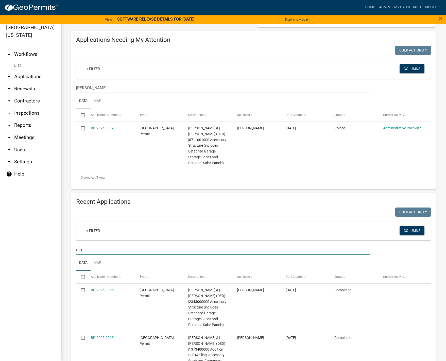
scroll to position [214, 0]
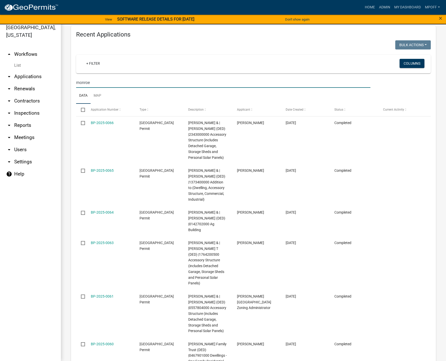
type input "monroe"
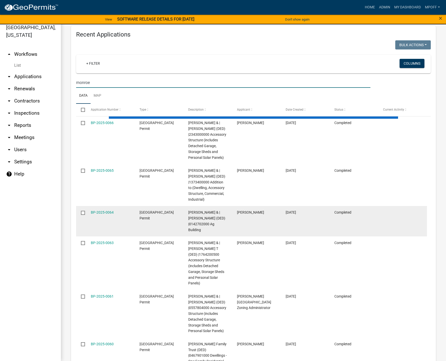
scroll to position [106, 0]
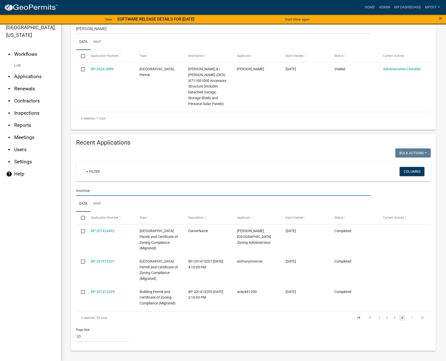
drag, startPoint x: 94, startPoint y: 189, endPoint x: 12, endPoint y: 192, distance: 81.3
click at [19, 191] on div "[GEOGRAPHIC_DATA], [US_STATE] arrow_drop_up Workflows List arrow_drop_down Appl…" at bounding box center [223, 189] width 446 height 343
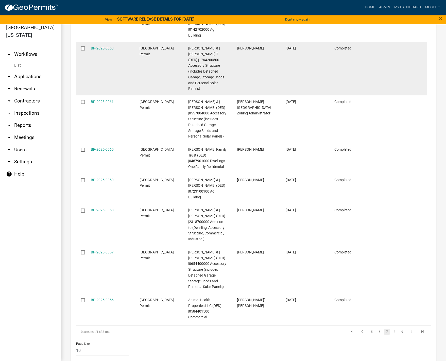
scroll to position [422, 0]
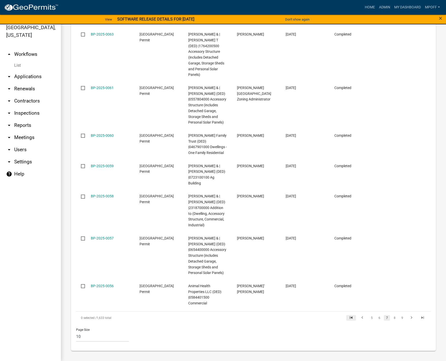
click at [349, 315] on icon "go to first page" at bounding box center [351, 318] width 7 height 6
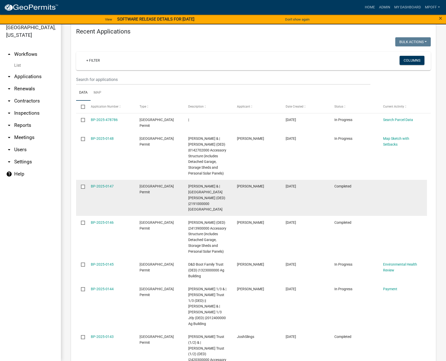
scroll to position [216, 0]
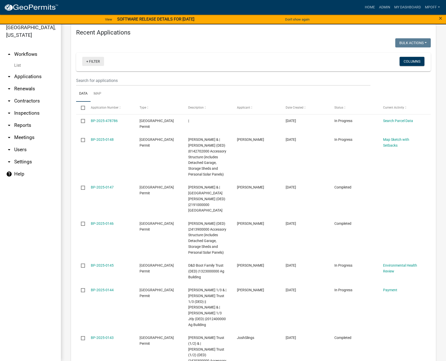
click at [86, 61] on link "+ Filter" at bounding box center [93, 61] width 22 height 9
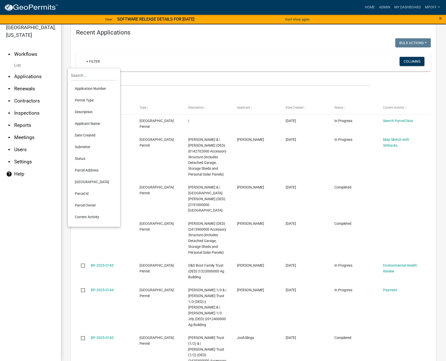
click at [87, 101] on li "Permit Type" at bounding box center [94, 100] width 46 height 12
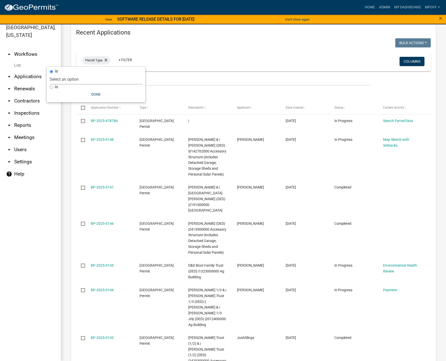
click at [73, 80] on select "Select an option Citizen Input Form Copy Of - Code Enforcement Copy Of - [GEOGR…" at bounding box center [96, 79] width 93 height 10
select select "a3641977-d5f8-4f0a-8d79-82f64f1b0c43"
click at [74, 74] on select "Select an option Citizen Input Form Copy Of - Code Enforcement Copy Of - [GEOGR…" at bounding box center [96, 79] width 93 height 10
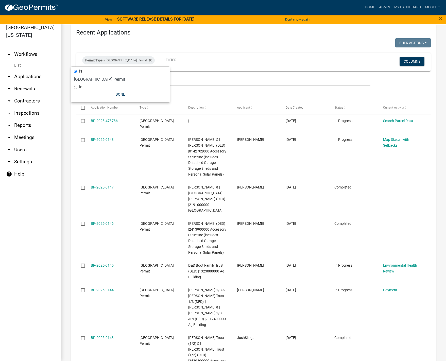
click at [75, 87] on input "in" at bounding box center [75, 87] width 3 height 3
radio input "true"
select select
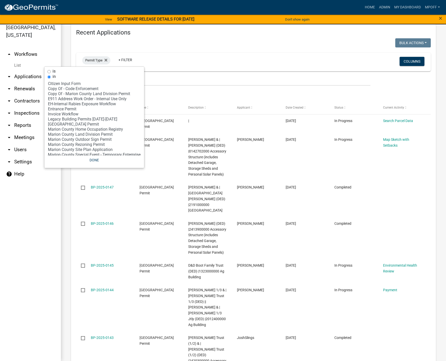
click at [176, 62] on div "Permit Type + Filter" at bounding box center [194, 61] width 233 height 13
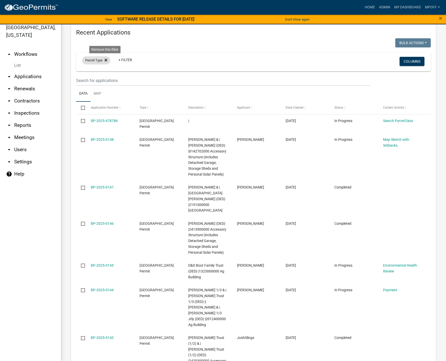
click at [106, 60] on icon at bounding box center [106, 60] width 3 height 3
click at [91, 63] on link "+ Filter" at bounding box center [93, 61] width 22 height 9
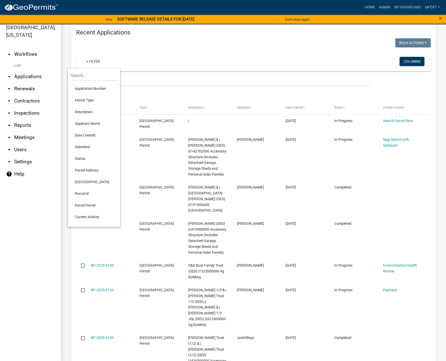
click at [82, 109] on li "Description" at bounding box center [94, 112] width 46 height 12
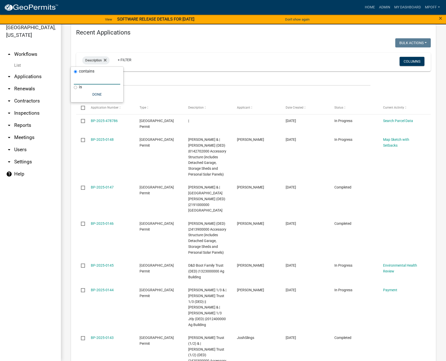
click at [95, 82] on input "text" at bounding box center [97, 79] width 46 height 10
click at [76, 88] on input "is" at bounding box center [75, 87] width 3 height 3
radio input "true"
click at [80, 87] on input "text" at bounding box center [97, 84] width 46 height 10
click at [94, 94] on button "Done" at bounding box center [97, 94] width 46 height 9
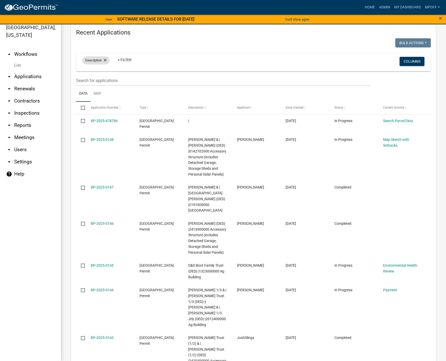
click at [107, 60] on div "Description" at bounding box center [95, 60] width 27 height 8
click at [101, 59] on span "Description" at bounding box center [93, 60] width 16 height 4
click at [107, 58] on div "Description" at bounding box center [95, 60] width 27 height 8
click at [95, 96] on button "Done" at bounding box center [97, 94] width 46 height 9
click at [104, 62] on icon at bounding box center [105, 60] width 3 height 4
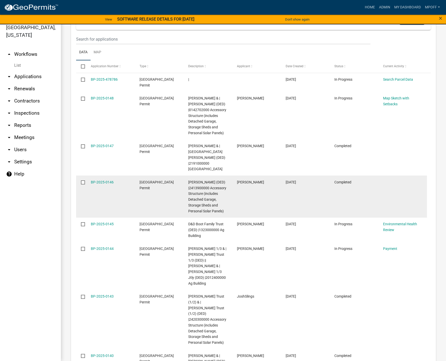
scroll to position [393, 0]
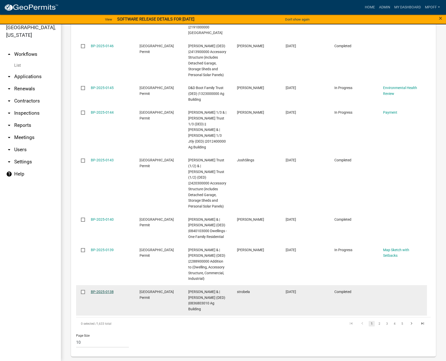
click at [98, 290] on link "BP-2025-0138" at bounding box center [102, 292] width 23 height 4
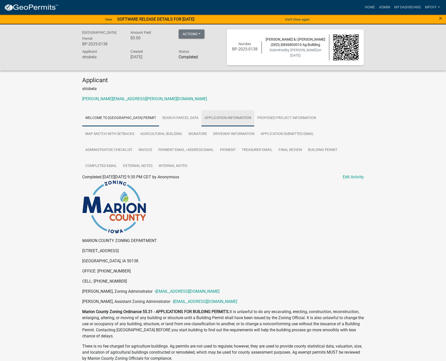
click at [239, 119] on link "Application Information" at bounding box center [228, 118] width 53 height 16
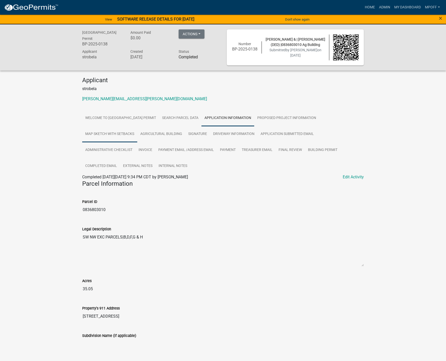
click at [108, 132] on link "Map Sketch with Setbacks" at bounding box center [109, 134] width 55 height 16
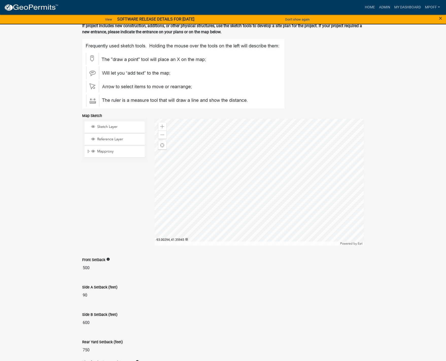
scroll to position [191, 0]
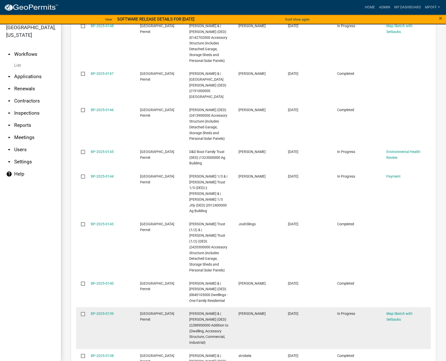
scroll to position [816, 0]
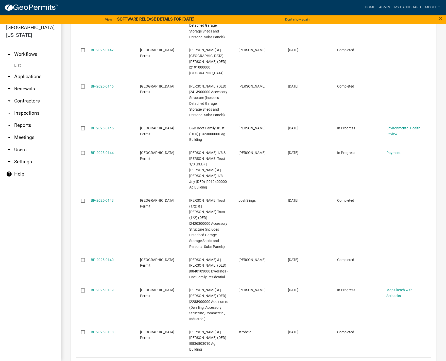
drag, startPoint x: 407, startPoint y: 318, endPoint x: 404, endPoint y: 313, distance: 5.4
click at [408, 362] on icon "go to next page" at bounding box center [411, 365] width 7 height 6
click at [17, 60] on link "List" at bounding box center [30, 65] width 61 height 10
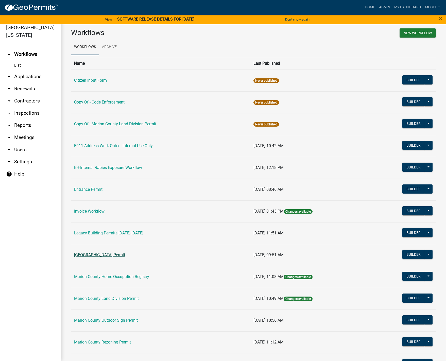
click at [112, 254] on link "[GEOGRAPHIC_DATA] Permit" at bounding box center [99, 255] width 51 height 5
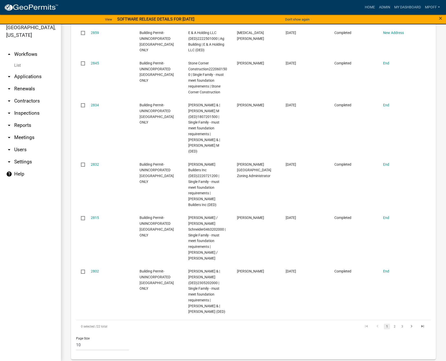
scroll to position [816, 0]
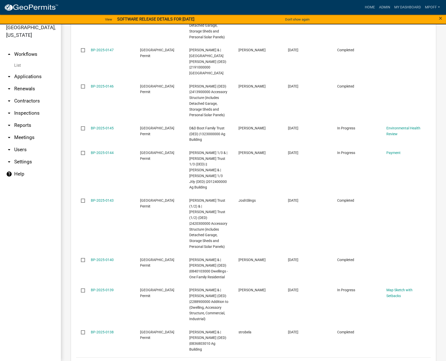
click at [376, 361] on link "2" at bounding box center [379, 364] width 6 height 6
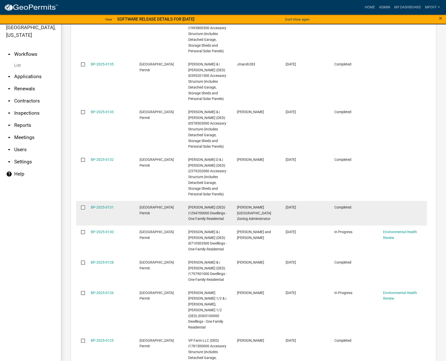
scroll to position [833, 0]
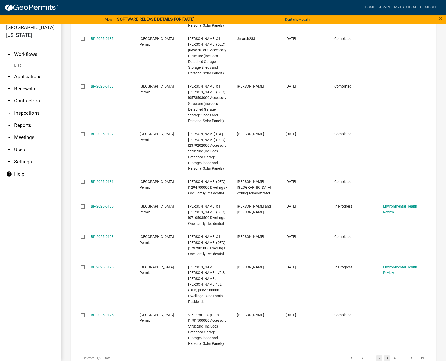
click at [385, 356] on link "3" at bounding box center [387, 359] width 6 height 6
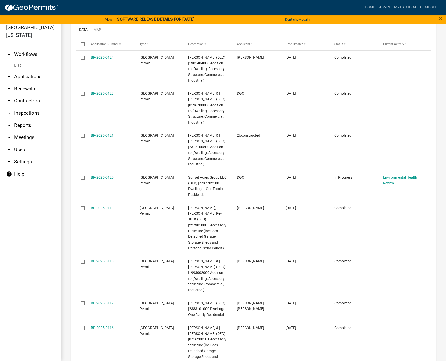
scroll to position [827, 0]
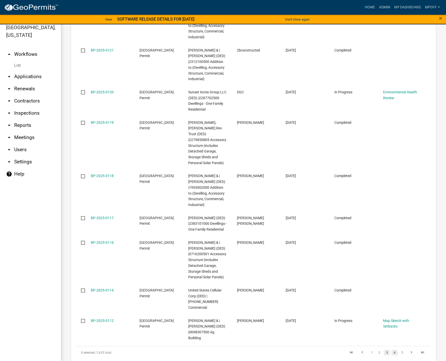
click at [393, 350] on link "4" at bounding box center [395, 353] width 6 height 6
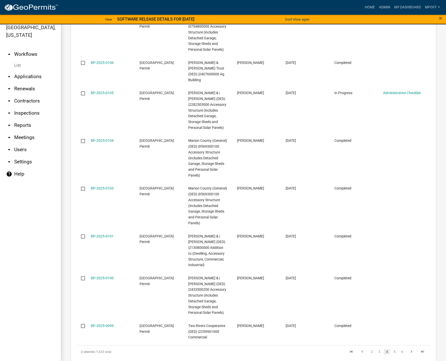
scroll to position [879, 0]
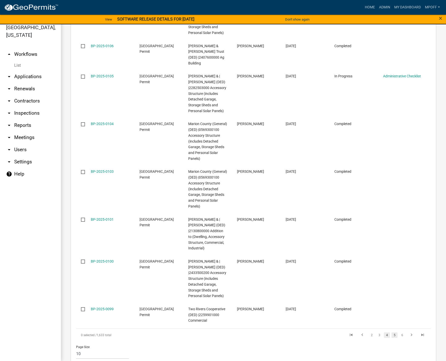
click at [392, 332] on link "5" at bounding box center [395, 335] width 6 height 6
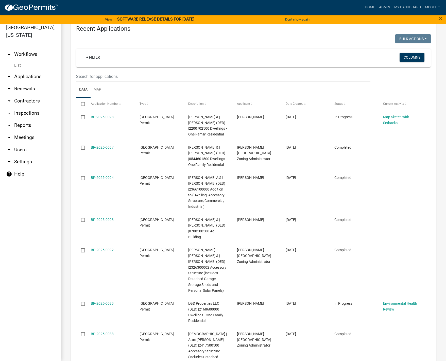
scroll to position [675, 0]
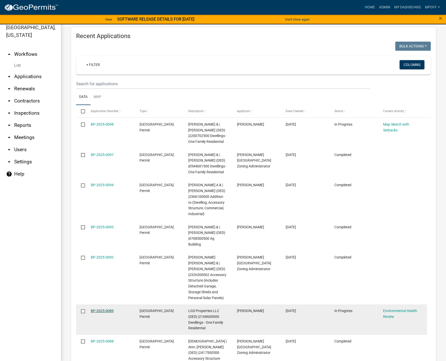
click at [100, 309] on link "BP-2025-0089" at bounding box center [102, 311] width 23 height 4
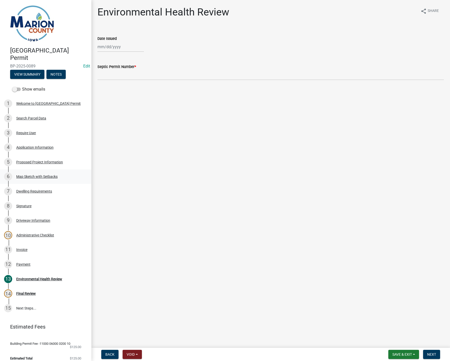
click at [34, 178] on div "Map Sketch with Setbacks" at bounding box center [36, 177] width 41 height 4
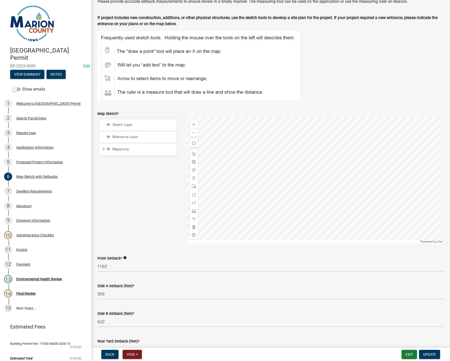
scroll to position [127, 0]
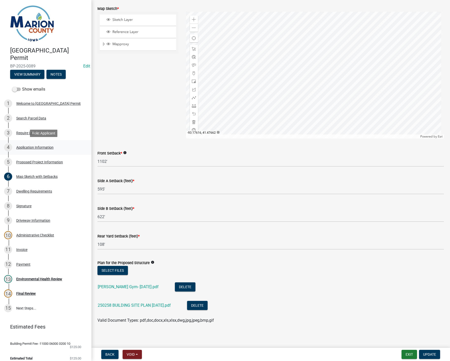
click at [43, 147] on div "Application Information" at bounding box center [34, 148] width 37 height 4
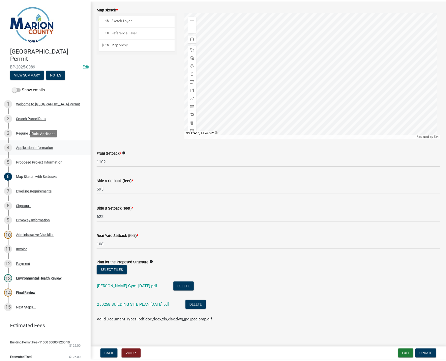
scroll to position [0, 0]
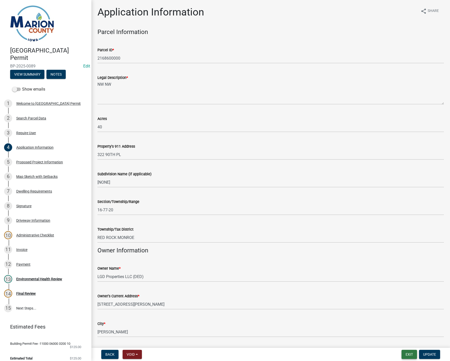
click at [408, 356] on button "Exit" at bounding box center [408, 354] width 15 height 9
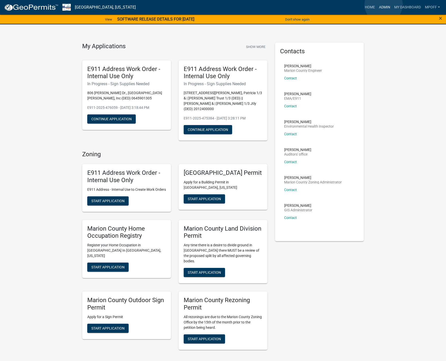
drag, startPoint x: 384, startPoint y: 5, endPoint x: 384, endPoint y: 23, distance: 18.8
click at [384, 5] on link "Admin" at bounding box center [384, 8] width 15 height 10
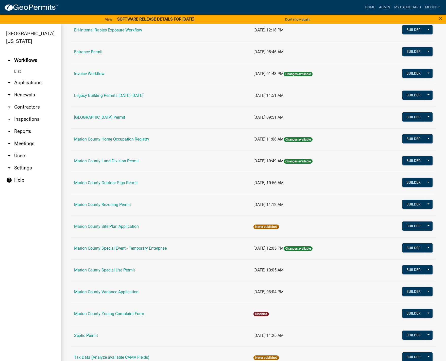
scroll to position [152, 0]
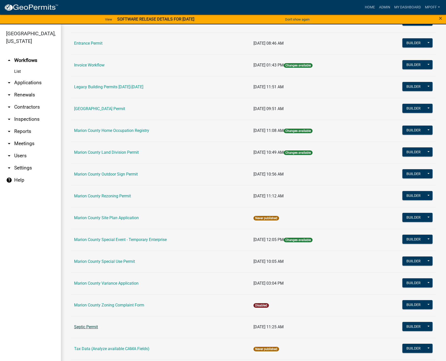
click at [80, 327] on link "Septic Permit" at bounding box center [86, 327] width 24 height 5
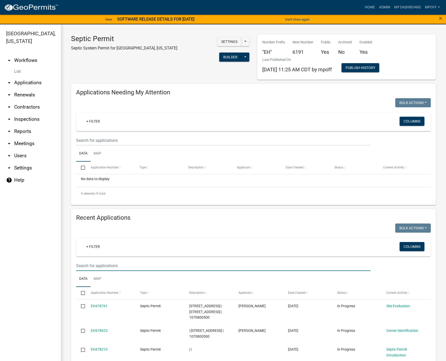
click at [85, 264] on input "text" at bounding box center [223, 266] width 294 height 10
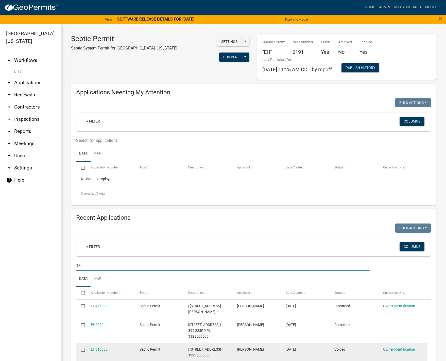
type input "1"
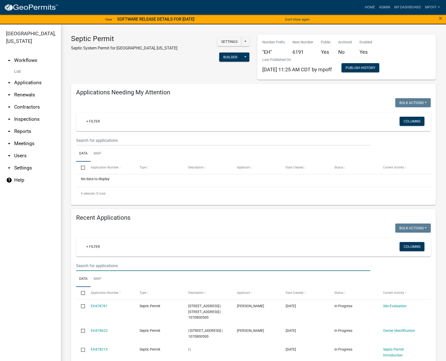
click at [107, 267] on input "text" at bounding box center [223, 266] width 294 height 10
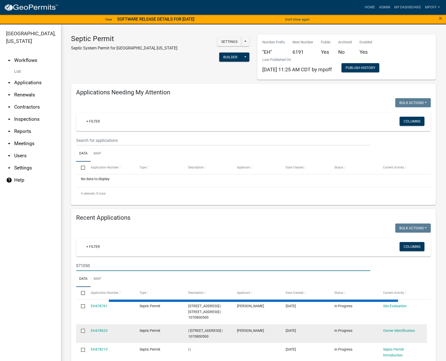
type input "0710503"
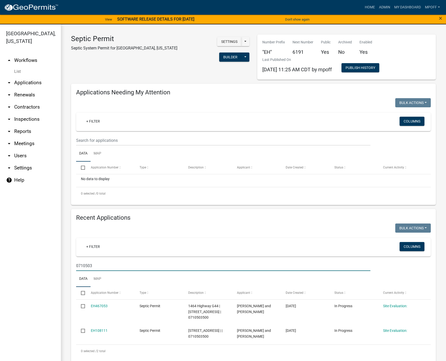
drag, startPoint x: 93, startPoint y: 265, endPoint x: 57, endPoint y: 266, distance: 36.0
click at [59, 266] on div "Marion County, Iowa arrow_drop_up Workflows List arrow_drop_down Applications S…" at bounding box center [223, 195] width 446 height 343
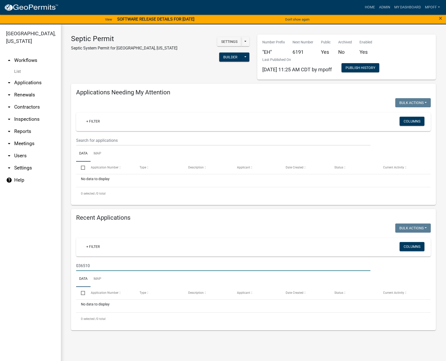
type input "036510"
drag, startPoint x: 96, startPoint y: 266, endPoint x: -8, endPoint y: 274, distance: 104.8
click at [0, 274] on html "Internet Explorer does NOT work with GeoPermits. Get a new browser for more sec…" at bounding box center [223, 180] width 446 height 361
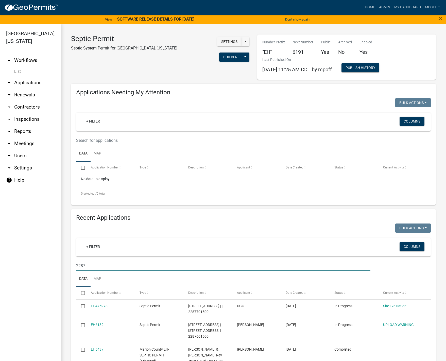
type input "2287"
drag, startPoint x: 95, startPoint y: 267, endPoint x: 51, endPoint y: 268, distance: 43.9
click at [51, 268] on div "Marion County, Iowa arrow_drop_up Workflows List arrow_drop_down Applications S…" at bounding box center [223, 195] width 446 height 343
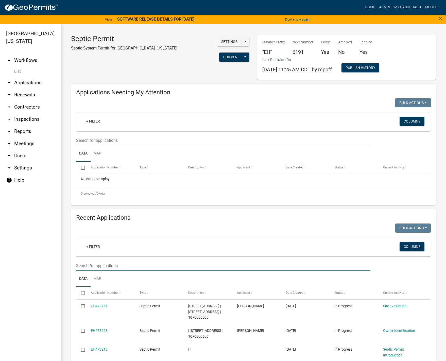
click at [95, 265] on input "text" at bounding box center [223, 266] width 294 height 10
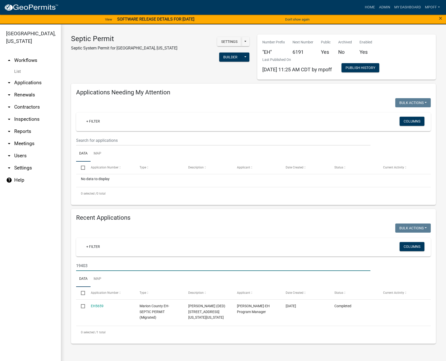
drag, startPoint x: 90, startPoint y: 266, endPoint x: 32, endPoint y: 272, distance: 58.6
click at [42, 269] on div "Marion County, Iowa arrow_drop_up Workflows List arrow_drop_down Applications S…" at bounding box center [223, 195] width 446 height 343
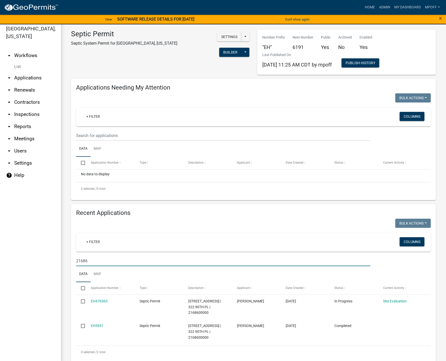
scroll to position [6, 0]
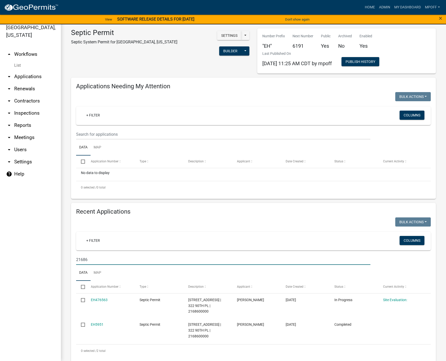
drag, startPoint x: 92, startPoint y: 260, endPoint x: 32, endPoint y: 261, distance: 59.4
click at [33, 261] on div "Marion County, Iowa arrow_drop_up Workflows List arrow_drop_down Applications S…" at bounding box center [223, 189] width 446 height 343
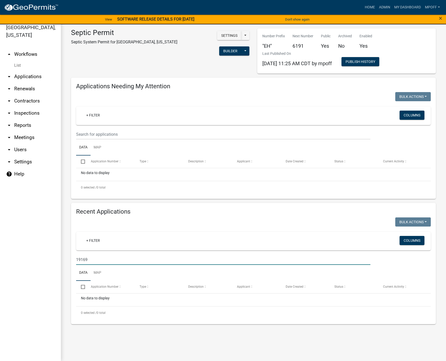
type input "19169"
drag, startPoint x: 91, startPoint y: 260, endPoint x: 49, endPoint y: 260, distance: 42.1
click at [53, 259] on div "Marion County, Iowa arrow_drop_up Workflows List arrow_drop_down Applications S…" at bounding box center [223, 189] width 446 height 343
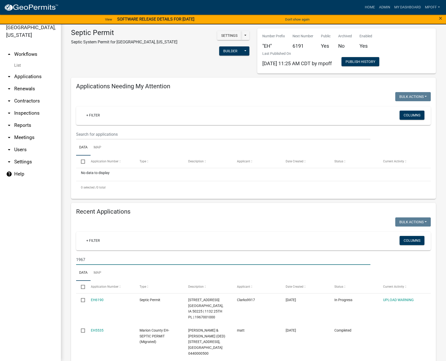
type input "1967"
drag, startPoint x: 90, startPoint y: 259, endPoint x: 46, endPoint y: 267, distance: 44.4
click at [48, 261] on div "Marion County, Iowa arrow_drop_up Workflows List arrow_drop_down Applications S…" at bounding box center [223, 189] width 446 height 343
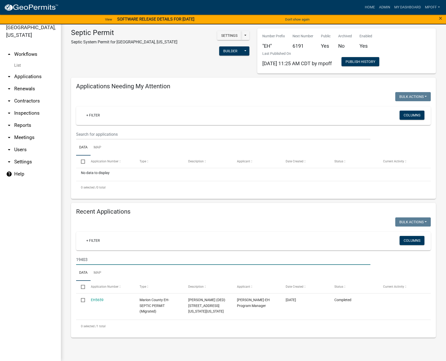
type input "19403"
drag, startPoint x: 94, startPoint y: 260, endPoint x: 50, endPoint y: 261, distance: 44.2
click at [50, 261] on div "Marion County, Iowa arrow_drop_up Workflows List arrow_drop_down Applications S…" at bounding box center [223, 189] width 446 height 343
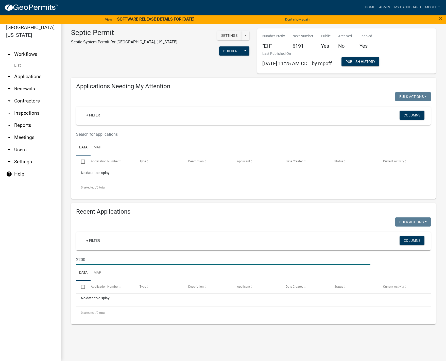
type input "22007"
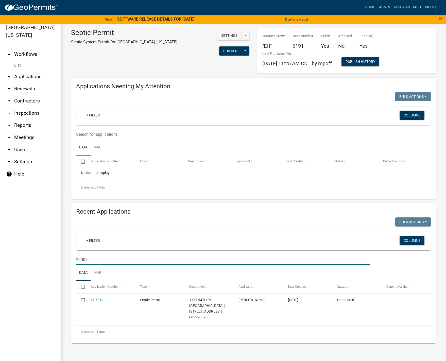
drag, startPoint x: 91, startPoint y: 257, endPoint x: 53, endPoint y: 265, distance: 39.2
click at [55, 258] on div "Marion County, Iowa arrow_drop_up Workflows List arrow_drop_down Applications S…" at bounding box center [223, 189] width 446 height 343
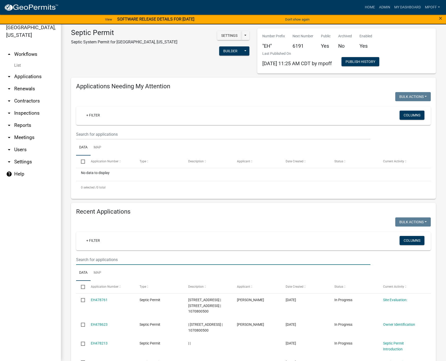
click at [88, 258] on input "text" at bounding box center [223, 260] width 294 height 10
drag, startPoint x: 91, startPoint y: 260, endPoint x: 41, endPoint y: 254, distance: 50.8
click at [41, 254] on div "Marion County, Iowa arrow_drop_up Workflows List arrow_drop_down Applications S…" at bounding box center [223, 189] width 446 height 343
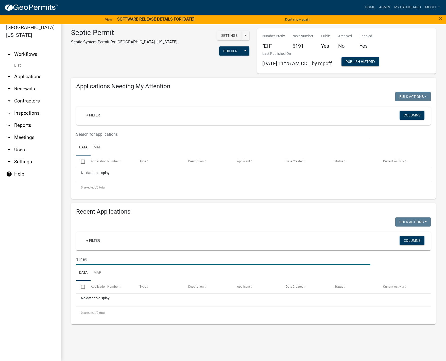
drag, startPoint x: 91, startPoint y: 260, endPoint x: 54, endPoint y: 257, distance: 36.9
click at [54, 257] on div "Marion County, Iowa arrow_drop_up Workflows List arrow_drop_down Applications S…" at bounding box center [223, 189] width 446 height 343
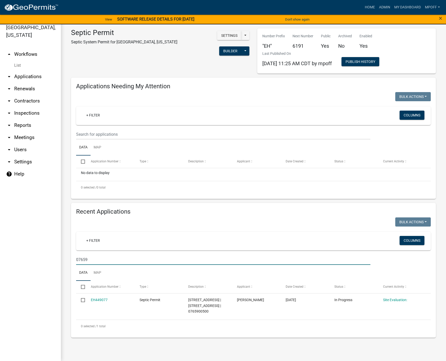
drag, startPoint x: 90, startPoint y: 259, endPoint x: 58, endPoint y: 258, distance: 31.5
click at [58, 258] on div "Marion County, Iowa arrow_drop_up Workflows List arrow_drop_down Applications S…" at bounding box center [223, 189] width 446 height 343
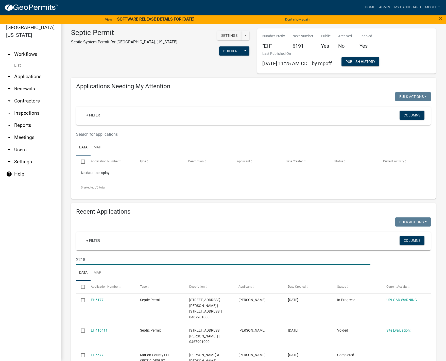
click at [87, 259] on input "2218" at bounding box center [223, 260] width 294 height 10
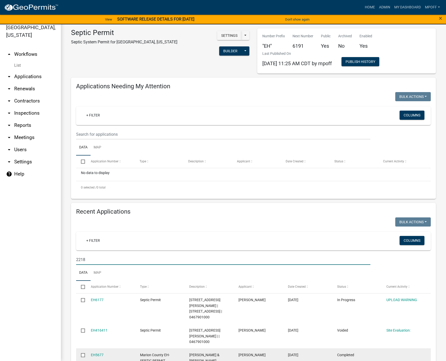
type input "22183"
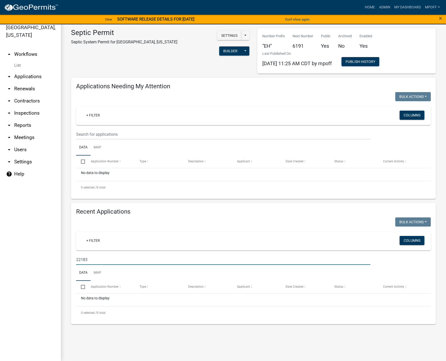
drag, startPoint x: 95, startPoint y: 261, endPoint x: 56, endPoint y: 259, distance: 39.9
click at [56, 259] on div "Marion County, Iowa arrow_drop_up Workflows List arrow_drop_down Applications S…" at bounding box center [223, 189] width 446 height 343
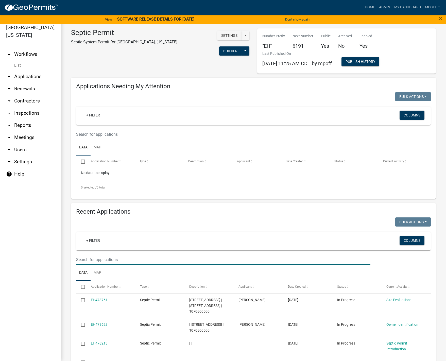
click at [82, 261] on input "text" at bounding box center [223, 260] width 294 height 10
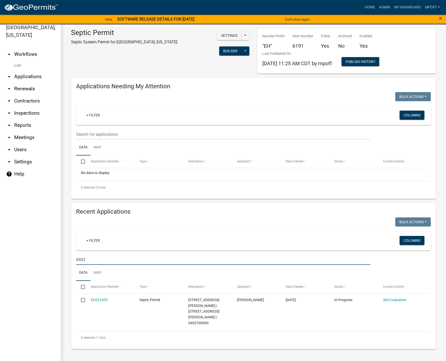
type input "0403"
